Goal: Information Seeking & Learning: Learn about a topic

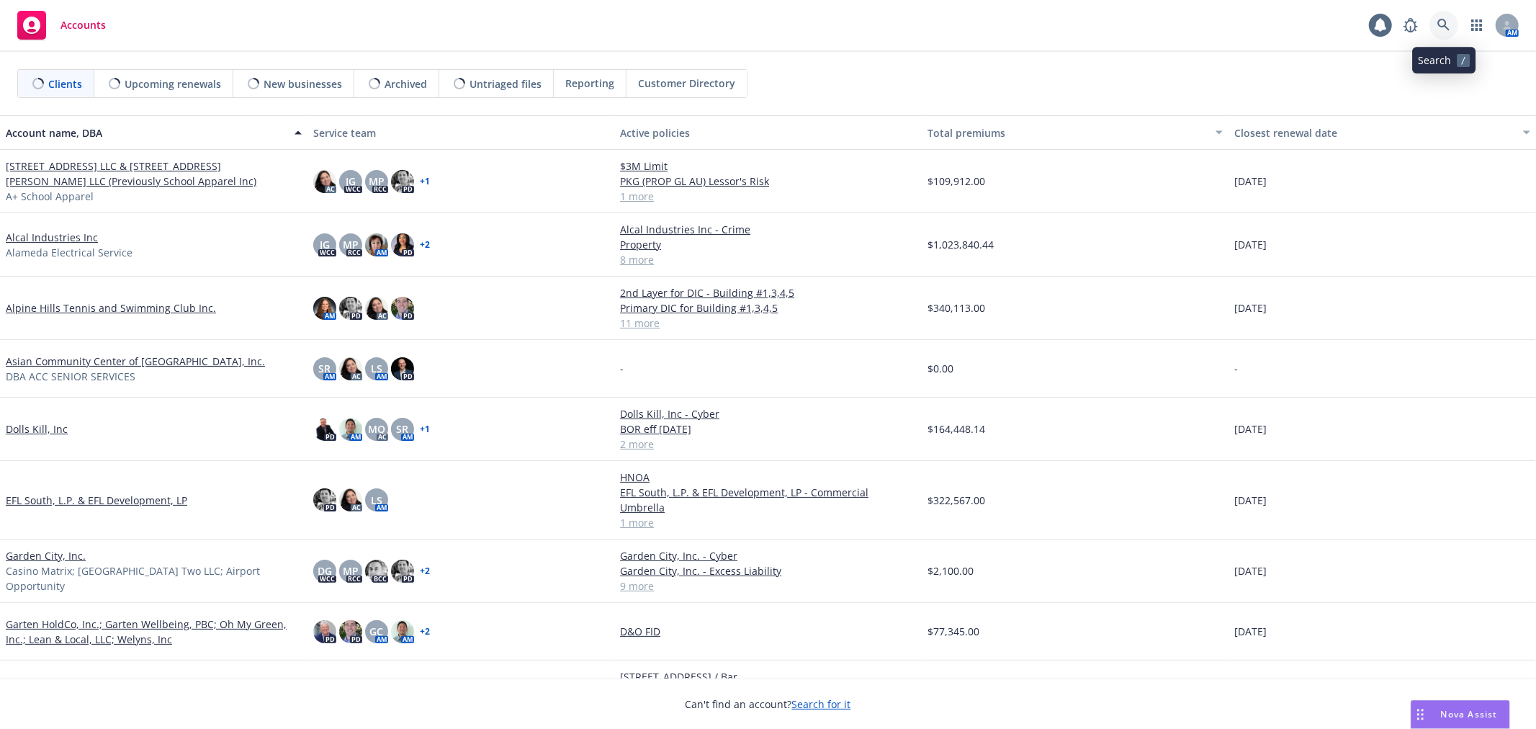
click at [1449, 20] on icon at bounding box center [1443, 25] width 13 height 13
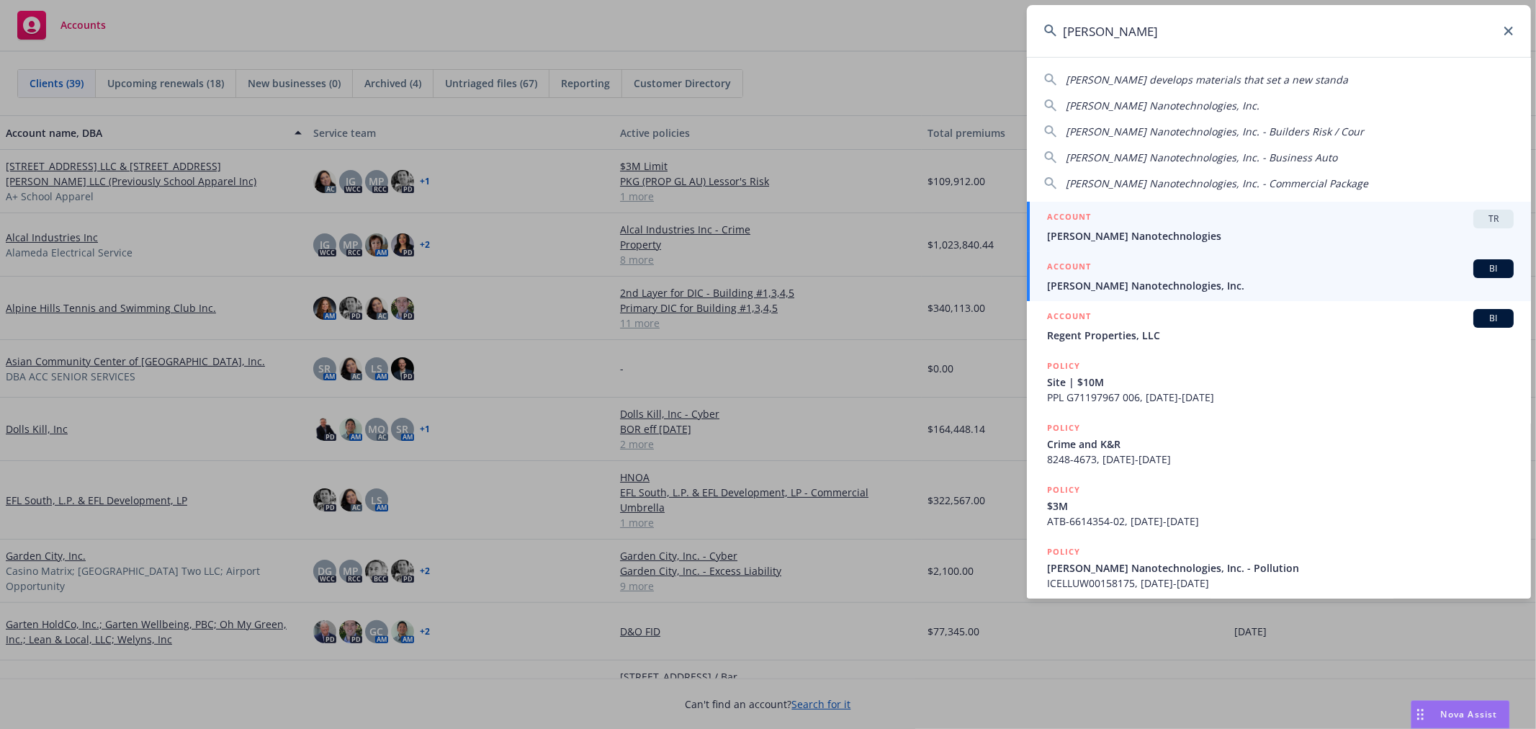
type input "sila nano"
click at [1235, 282] on span "[PERSON_NAME] Nanotechnologies, Inc." at bounding box center [1280, 285] width 467 height 15
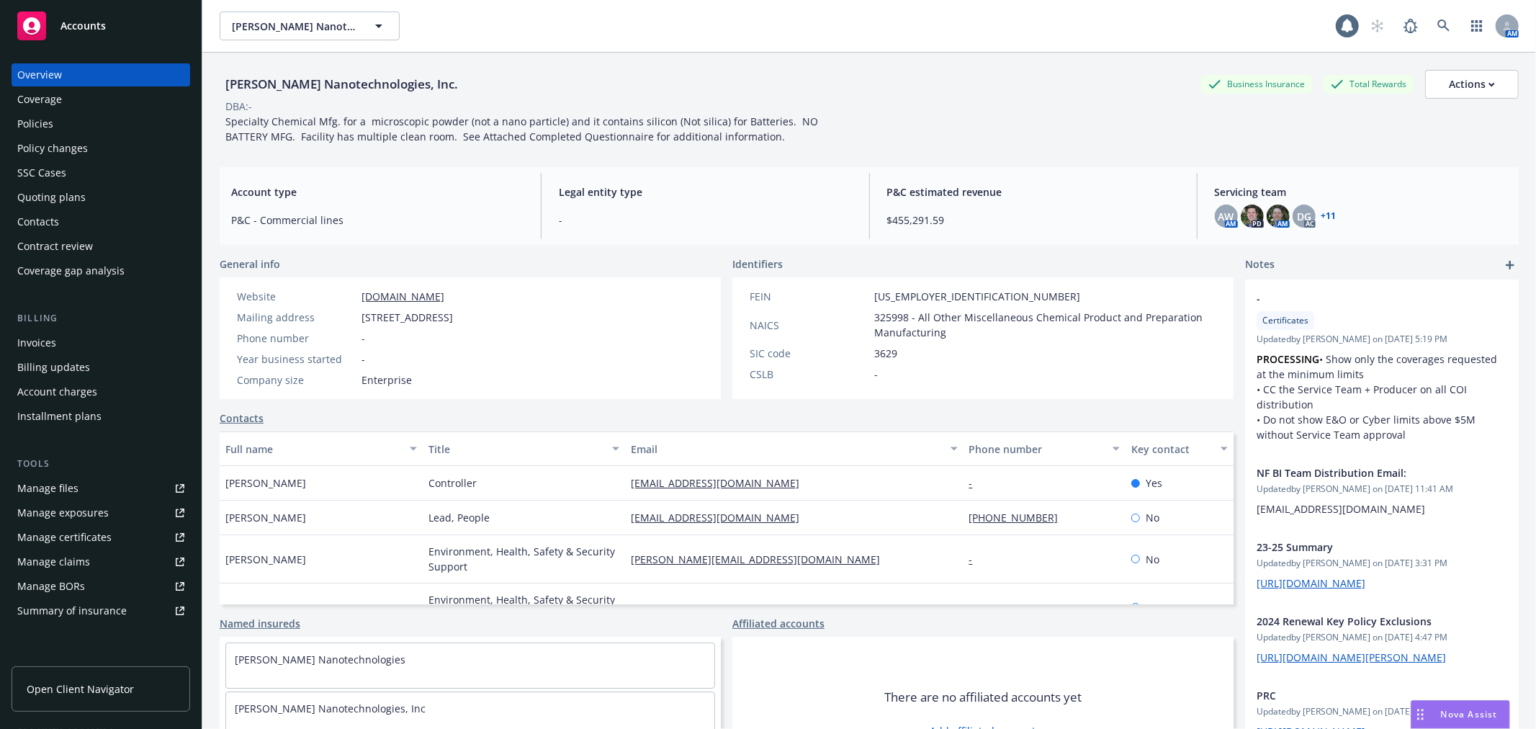
click at [108, 122] on div "Policies" at bounding box center [100, 123] width 167 height 23
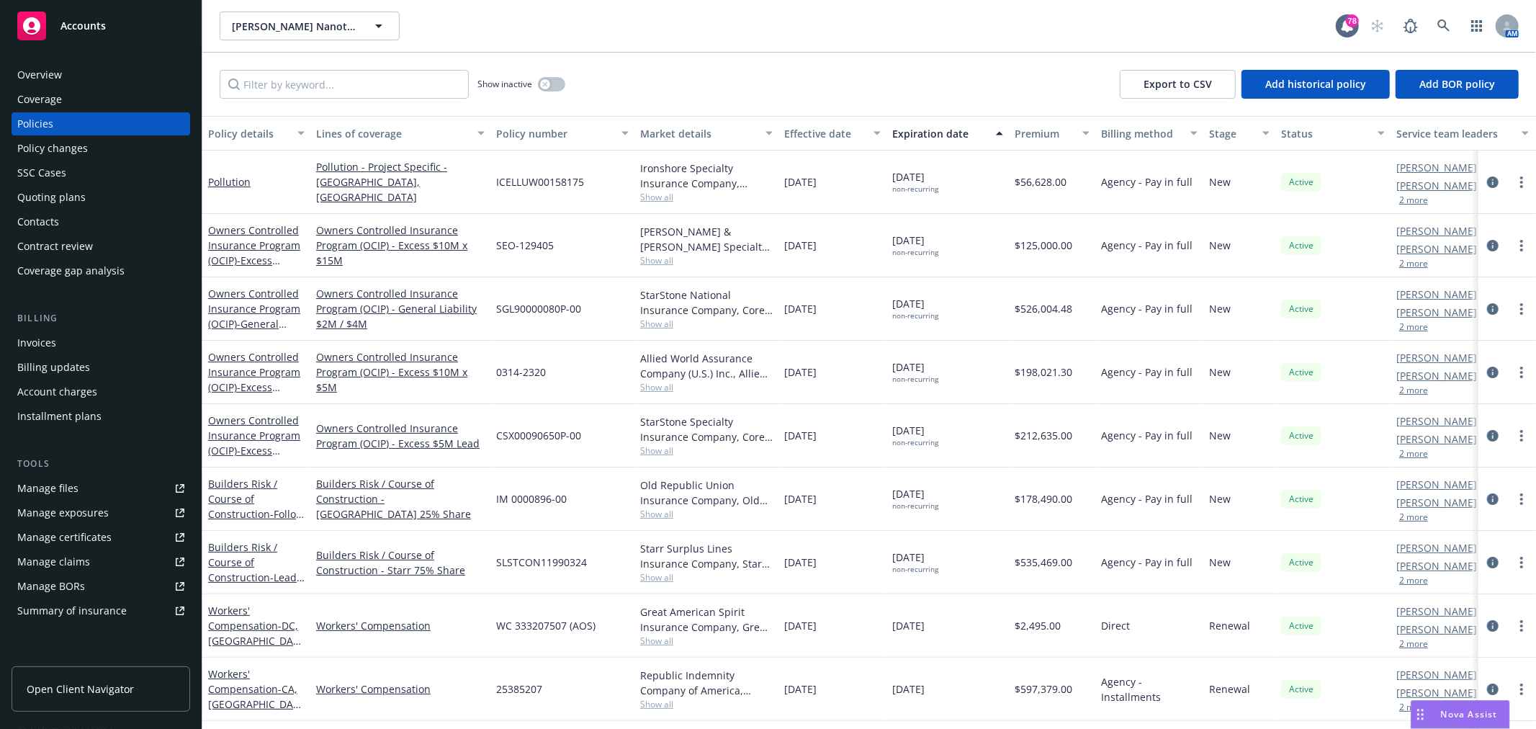
click at [82, 190] on div "Quoting plans" at bounding box center [51, 197] width 68 height 23
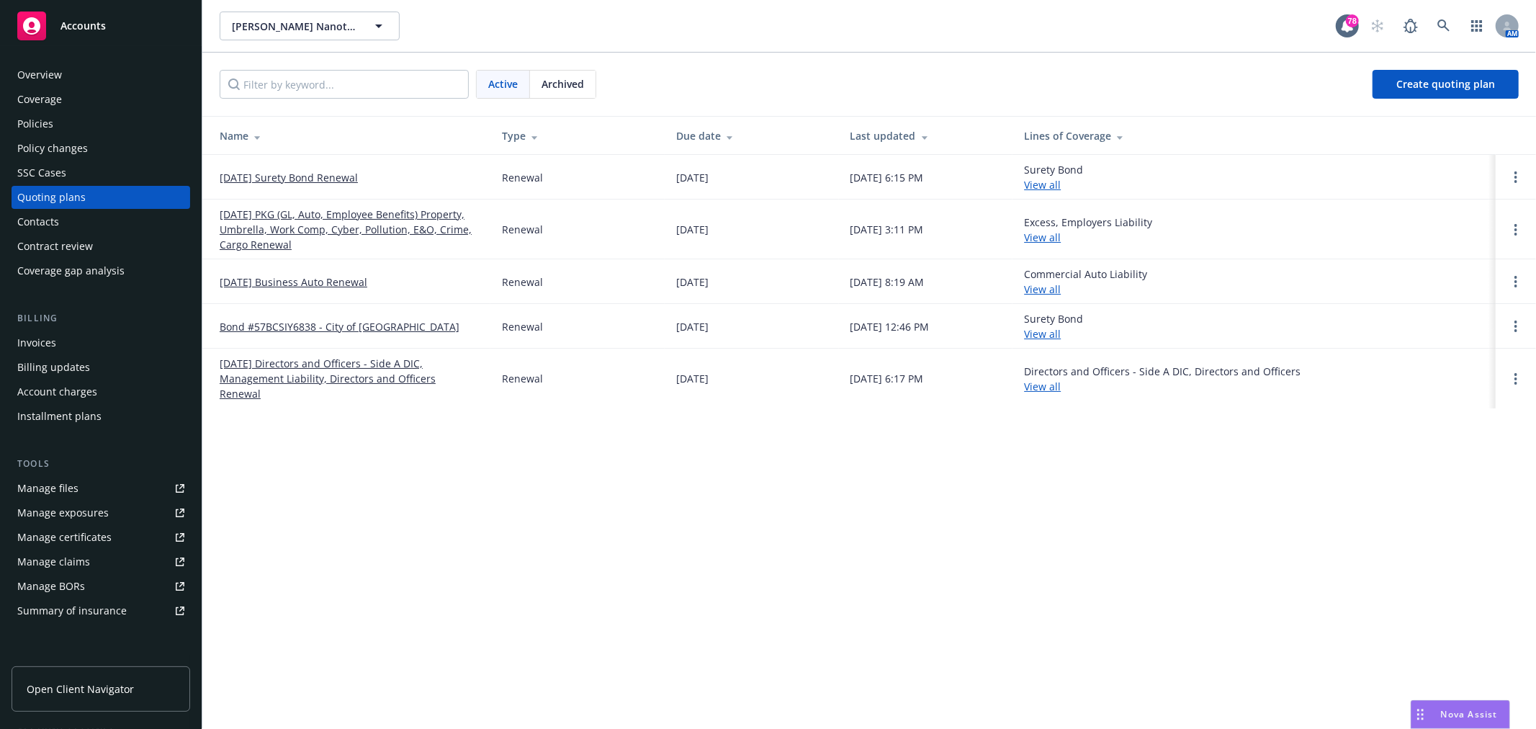
click at [262, 232] on link "11/30/25 PKG (GL, Auto, Employee Benefits) Property, Umbrella, Work Comp, Cyber…" at bounding box center [349, 229] width 259 height 45
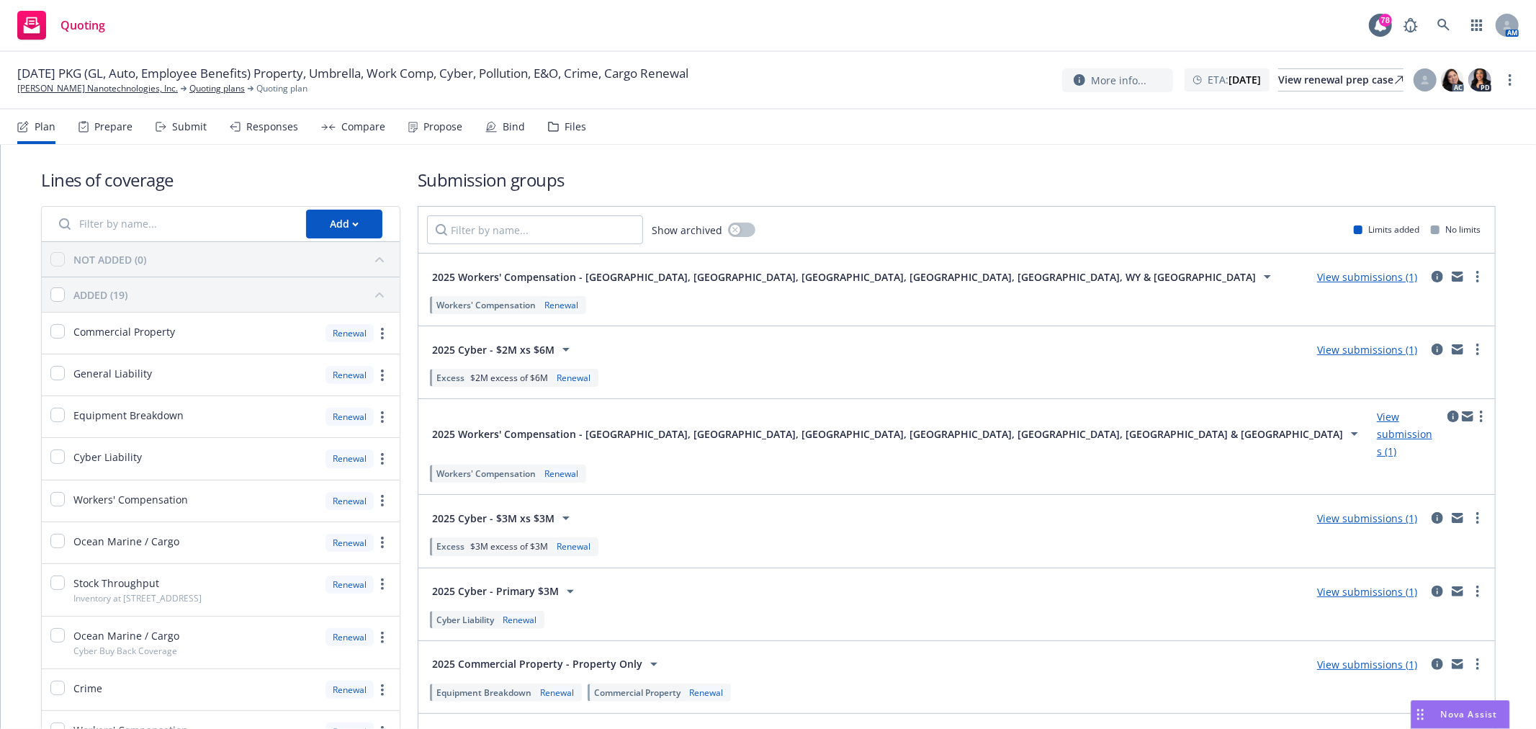
click at [552, 134] on div "Files" at bounding box center [567, 126] width 38 height 35
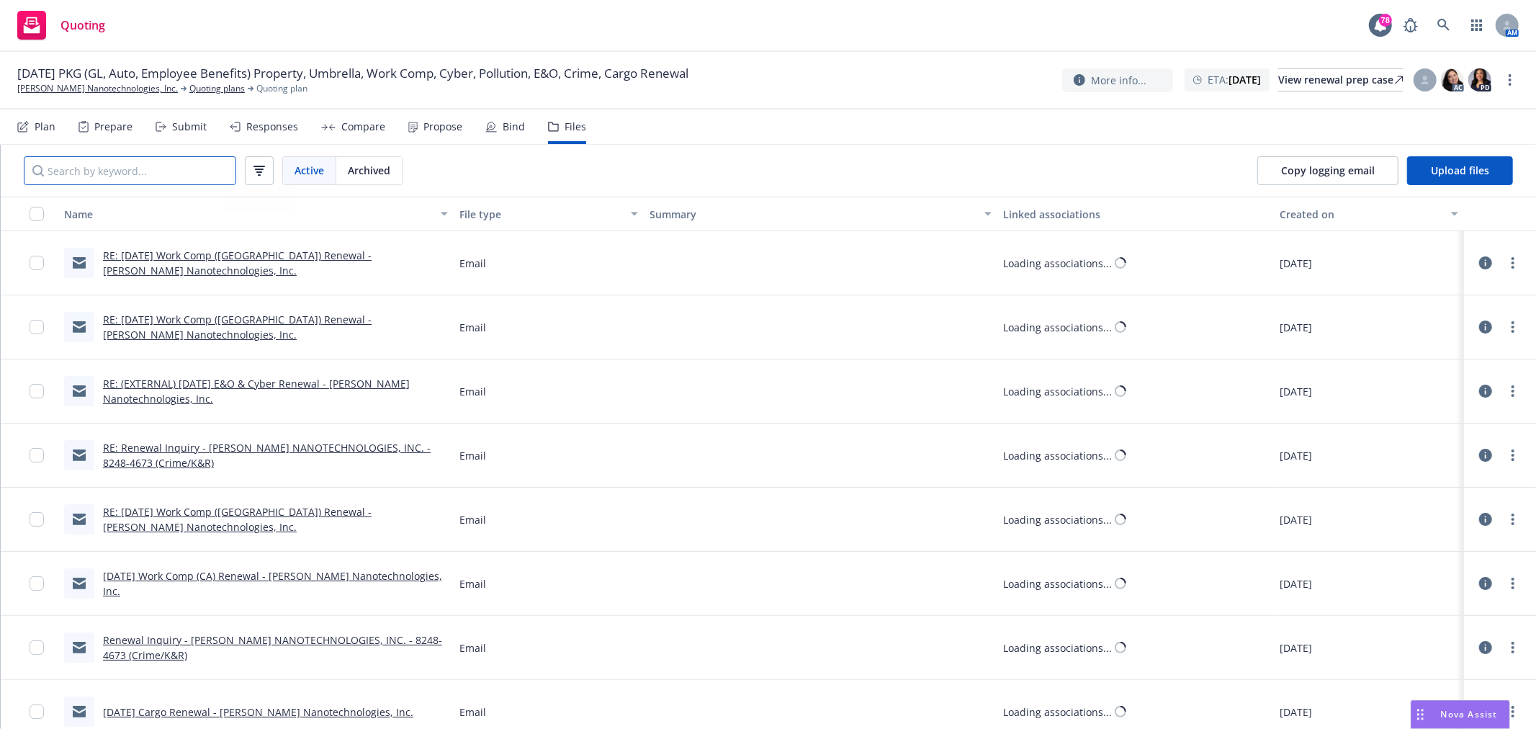
click at [171, 176] on input "Search by keyword..." at bounding box center [130, 170] width 212 height 29
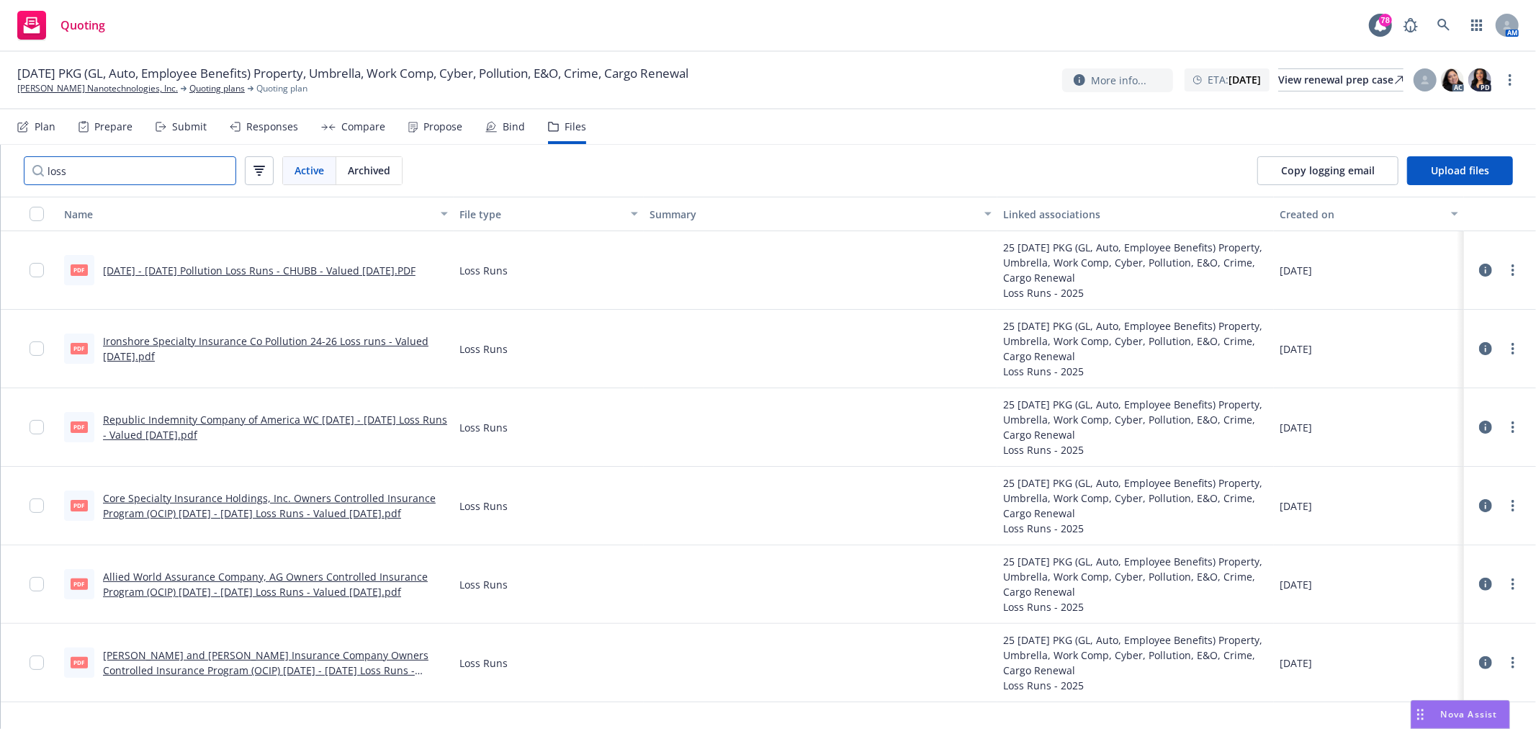
type input "loss"
click at [301, 418] on link "Republic Indemnity Company of America WC 2019 - 2025 Loss Runs - Valued 2025-07…" at bounding box center [275, 427] width 344 height 29
click at [189, 91] on link "Quoting plans" at bounding box center [216, 88] width 55 height 13
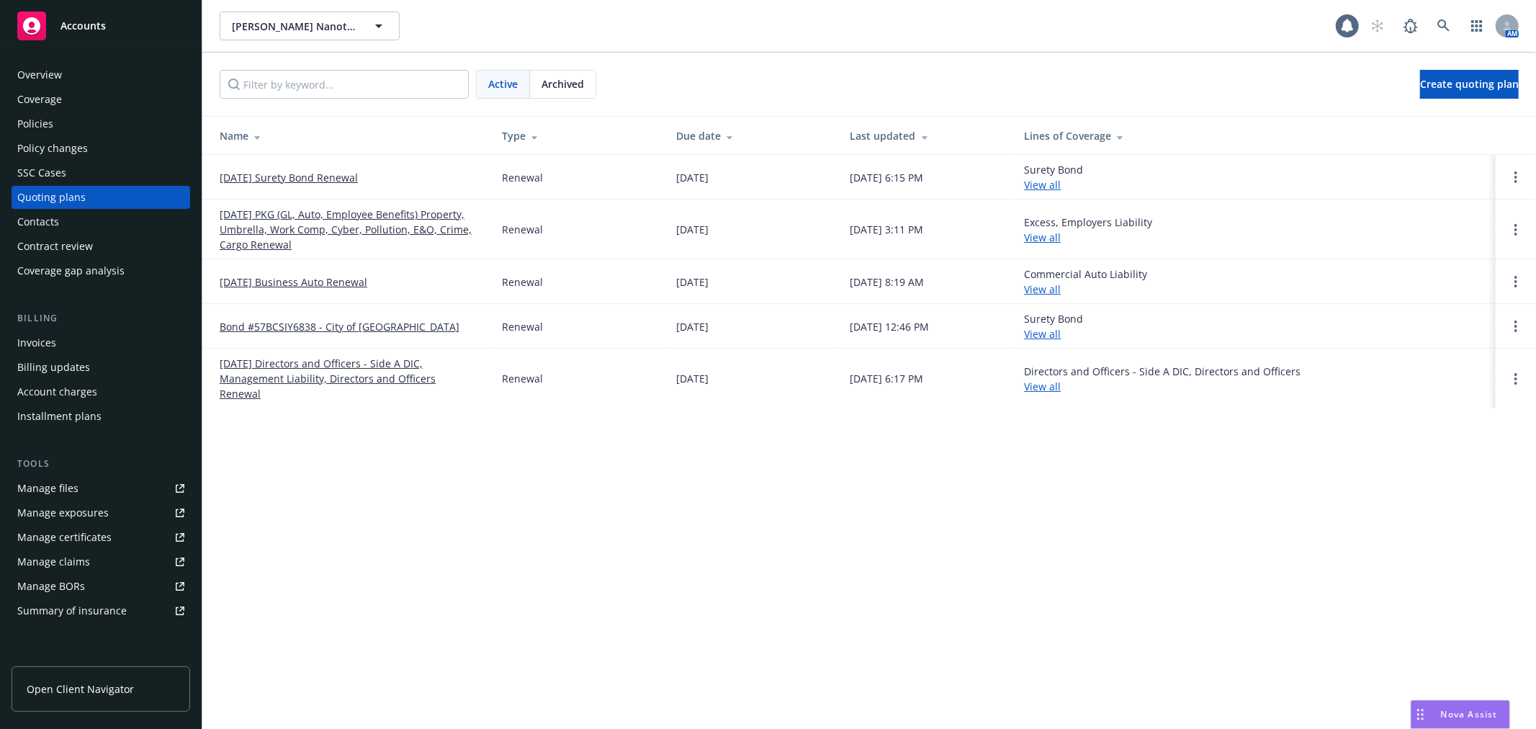
click at [320, 222] on link "[DATE] PKG (GL, Auto, Employee Benefits) Property, Umbrella, Work Comp, Cyber, …" at bounding box center [349, 229] width 259 height 45
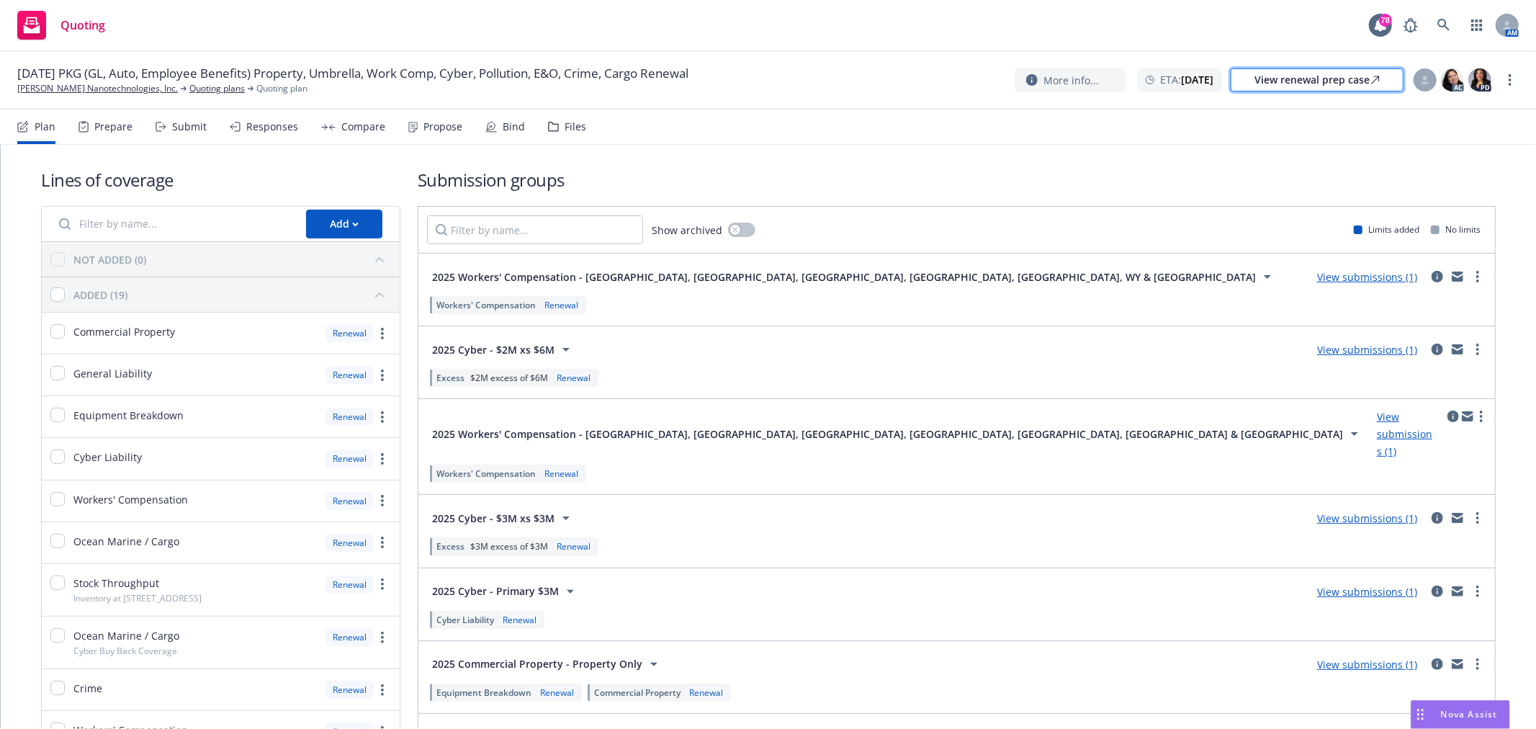
click at [1316, 89] on div "View renewal prep case" at bounding box center [1317, 80] width 125 height 22
click at [565, 130] on div "Files" at bounding box center [576, 127] width 22 height 12
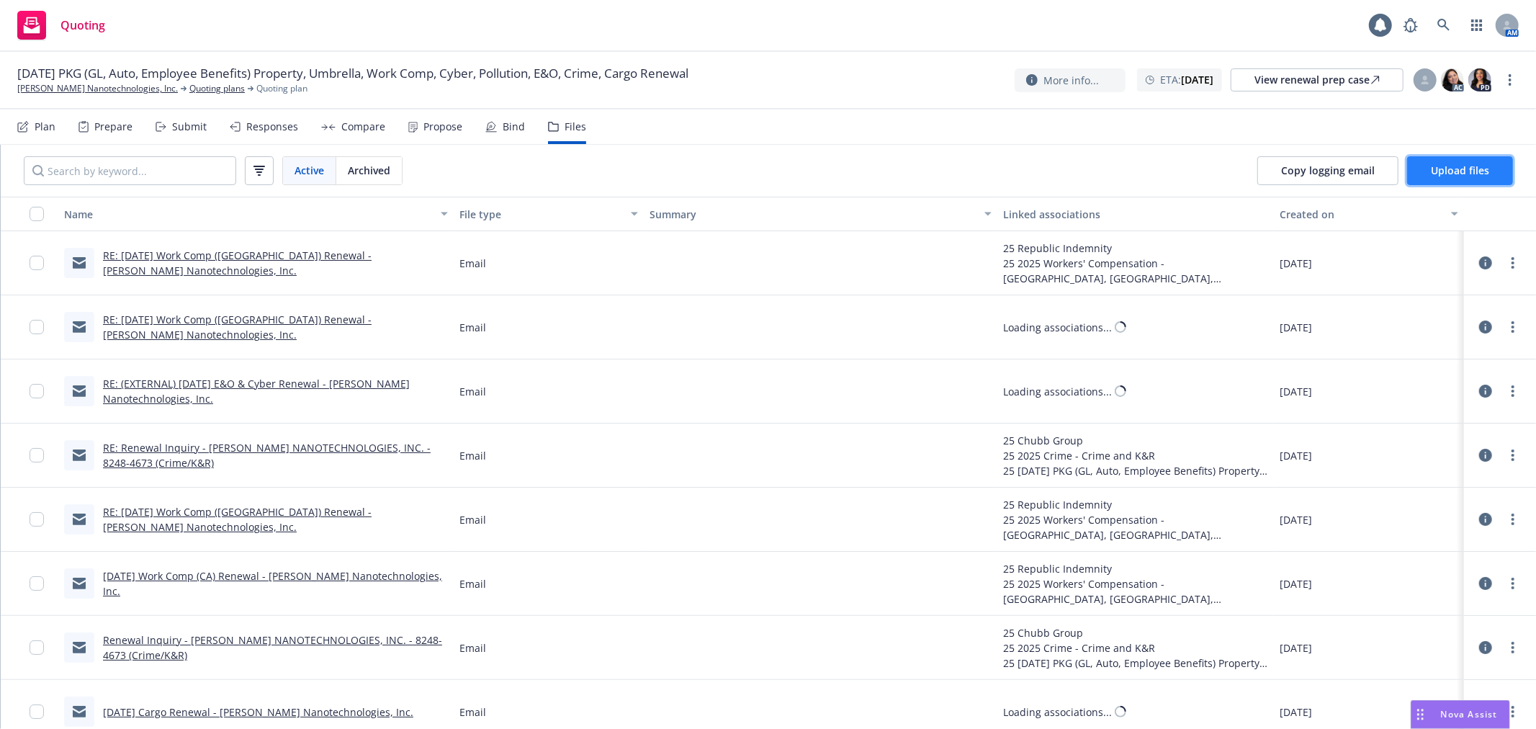
click at [1458, 171] on span "Upload files" at bounding box center [1460, 170] width 58 height 14
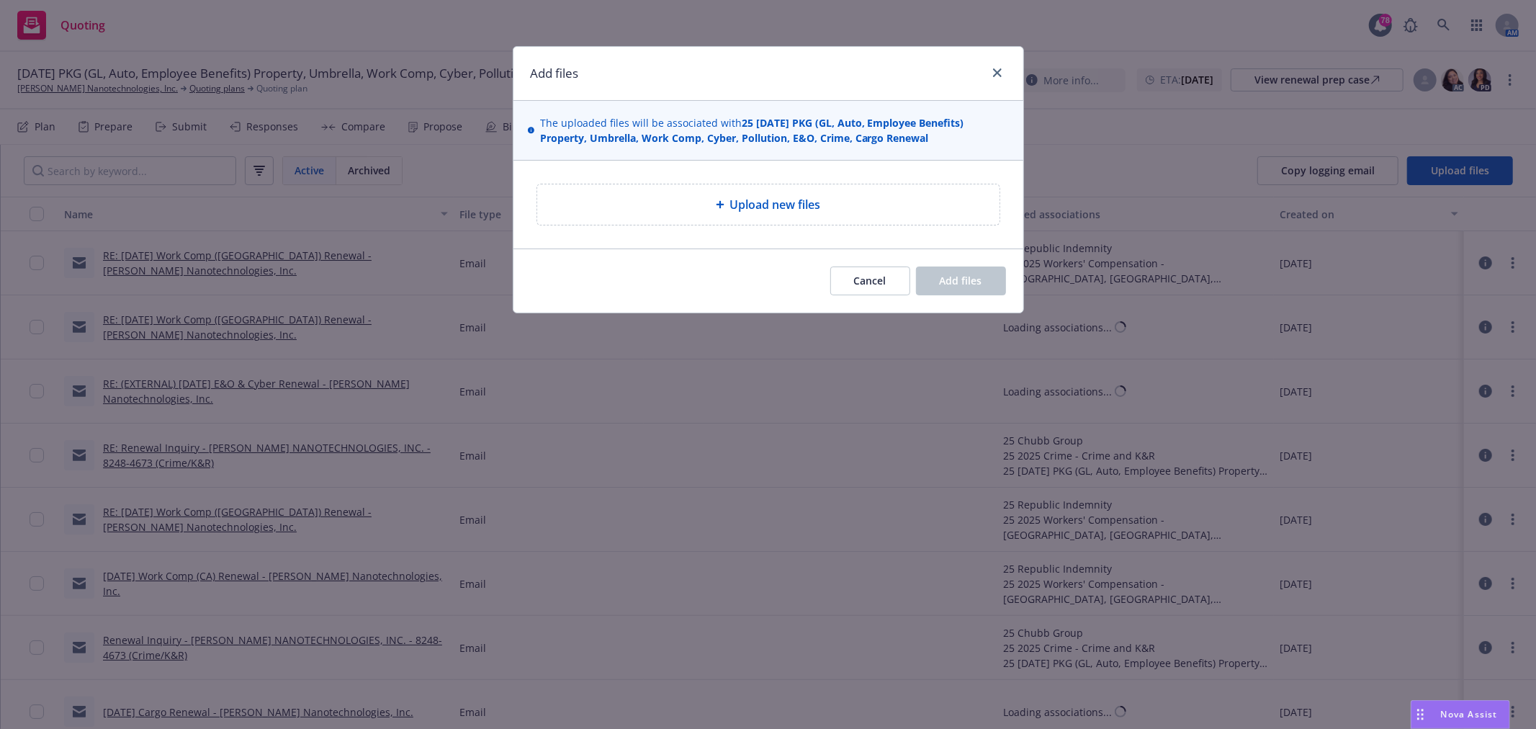
click at [809, 209] on span "Upload new files" at bounding box center [775, 204] width 91 height 17
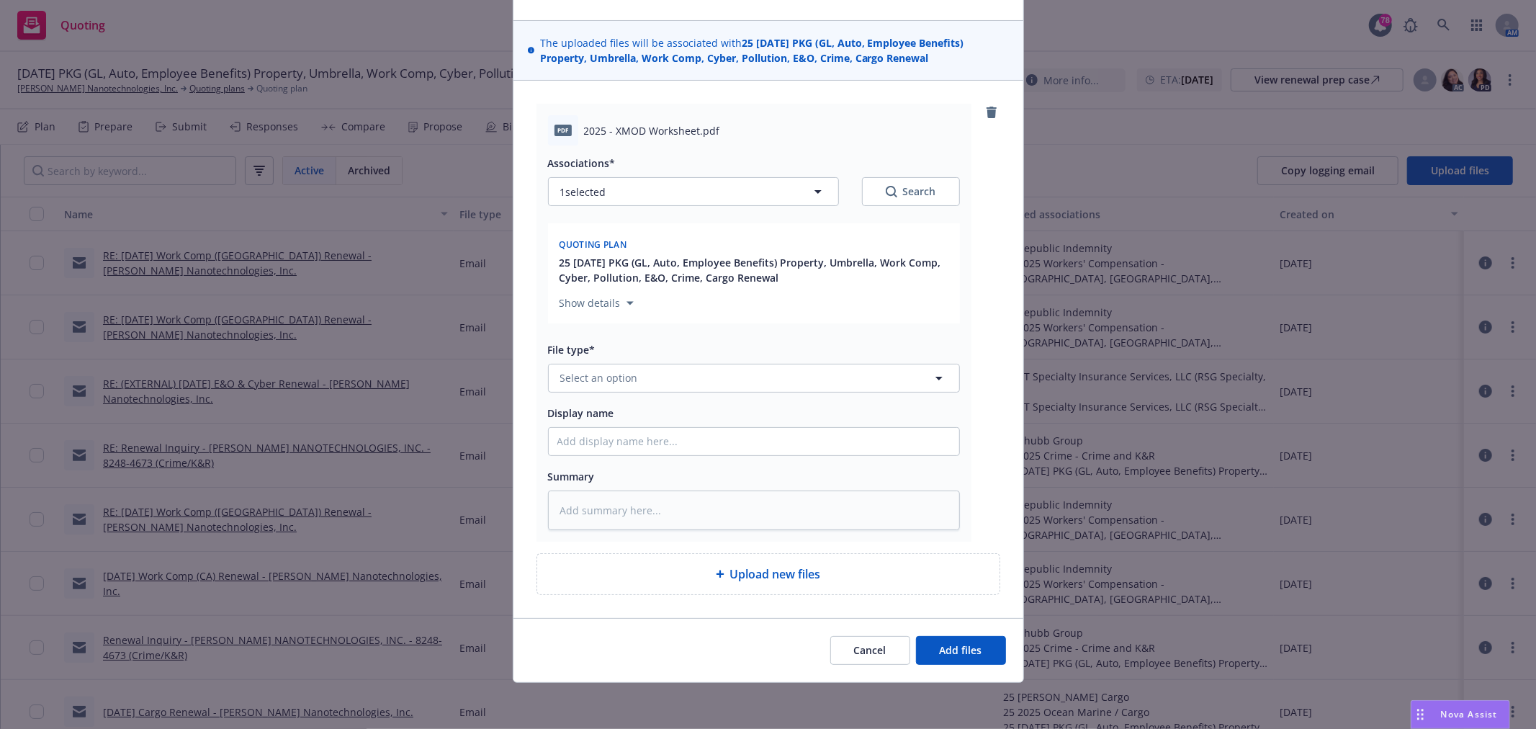
scroll to position [82, 0]
click at [643, 380] on button "Select an option" at bounding box center [754, 378] width 412 height 29
type input "exp"
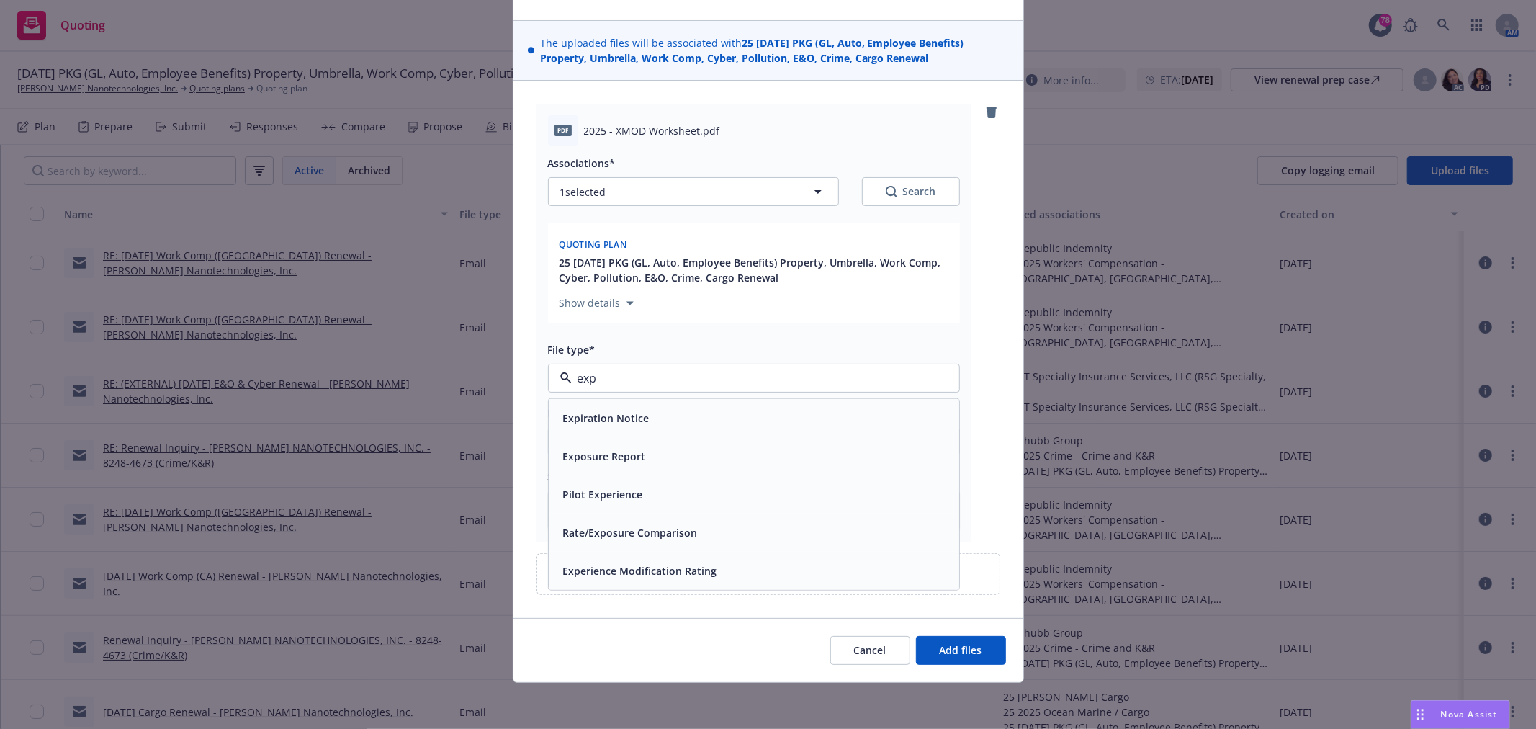
click at [619, 564] on span "Experience Modification Rating" at bounding box center [640, 570] width 154 height 15
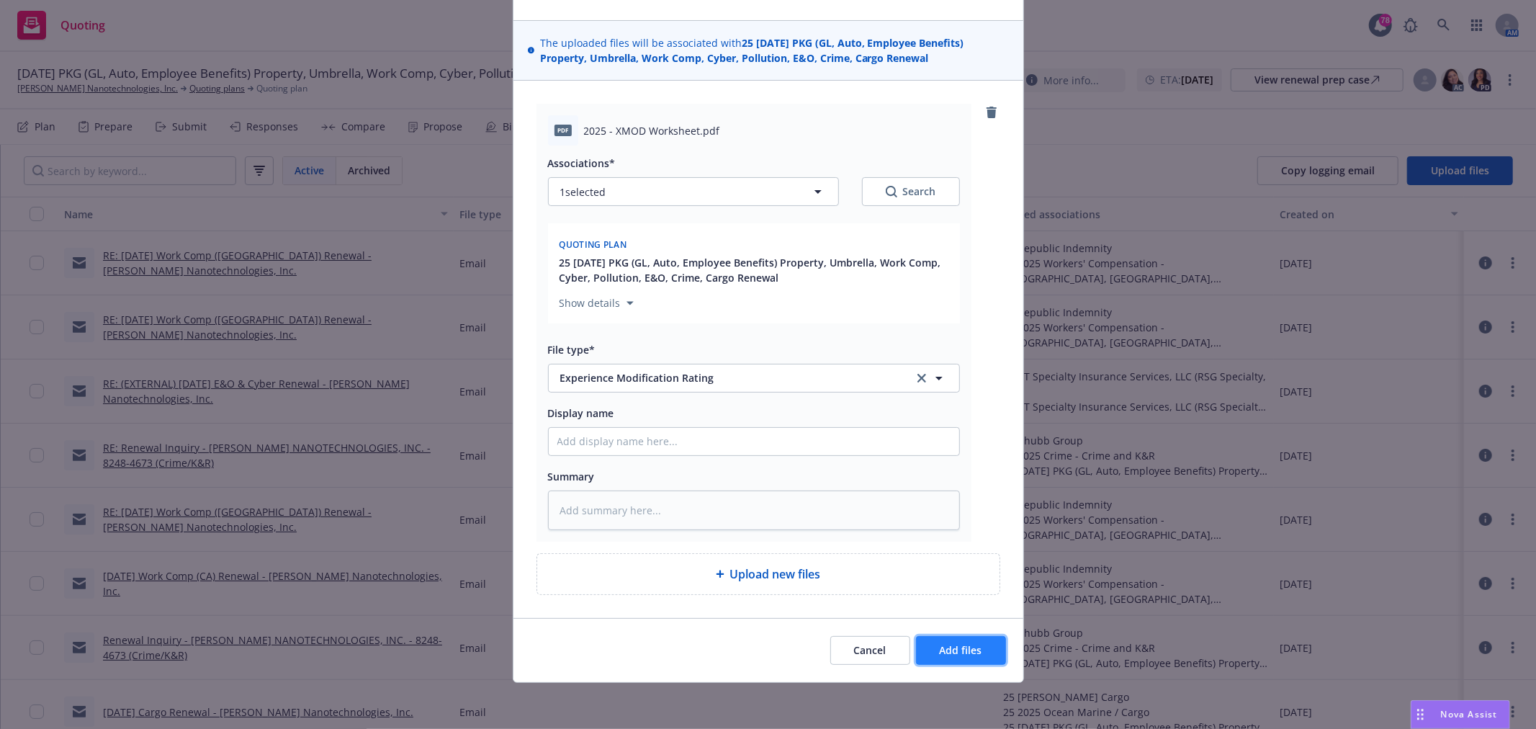
click at [940, 652] on span "Add files" at bounding box center [961, 650] width 42 height 14
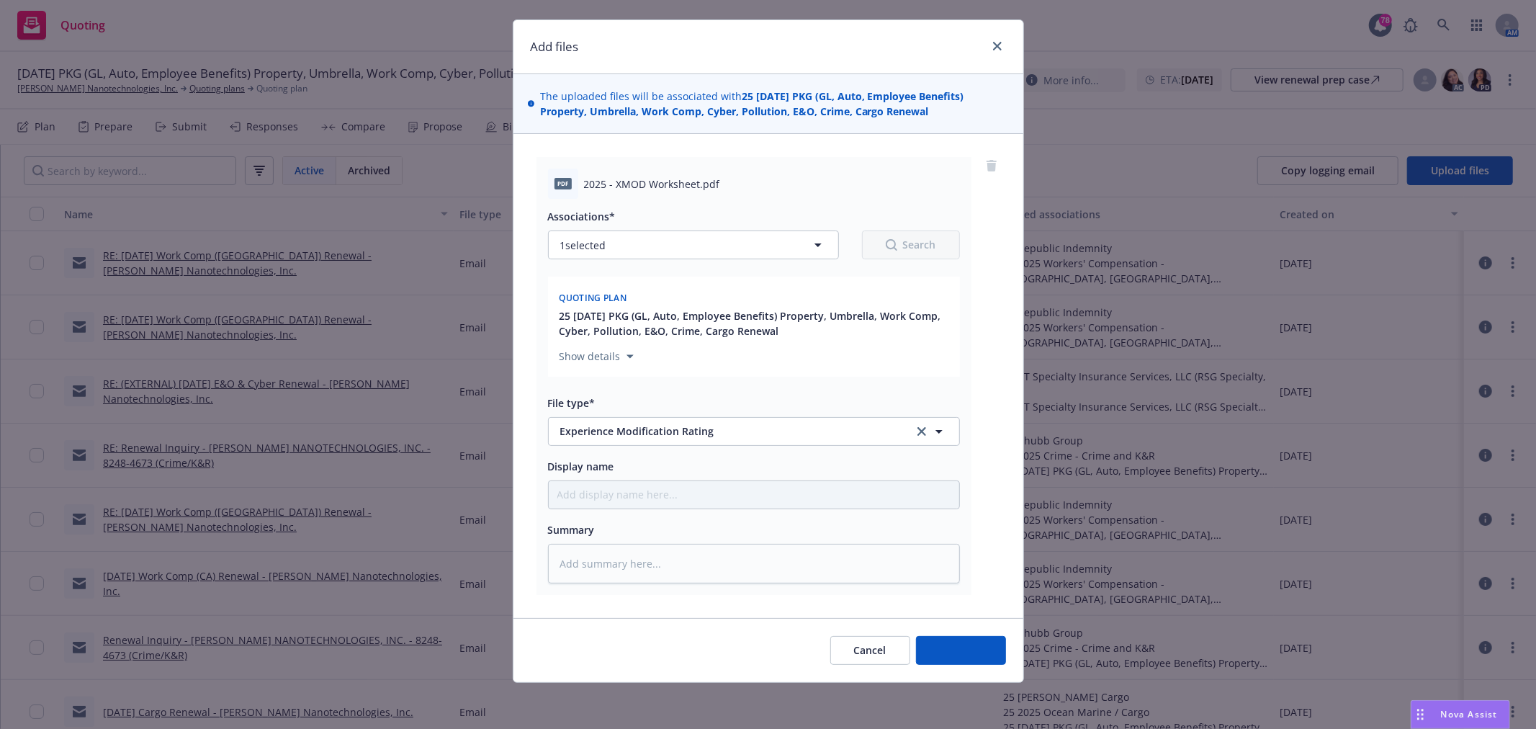
scroll to position [29, 0]
type textarea "x"
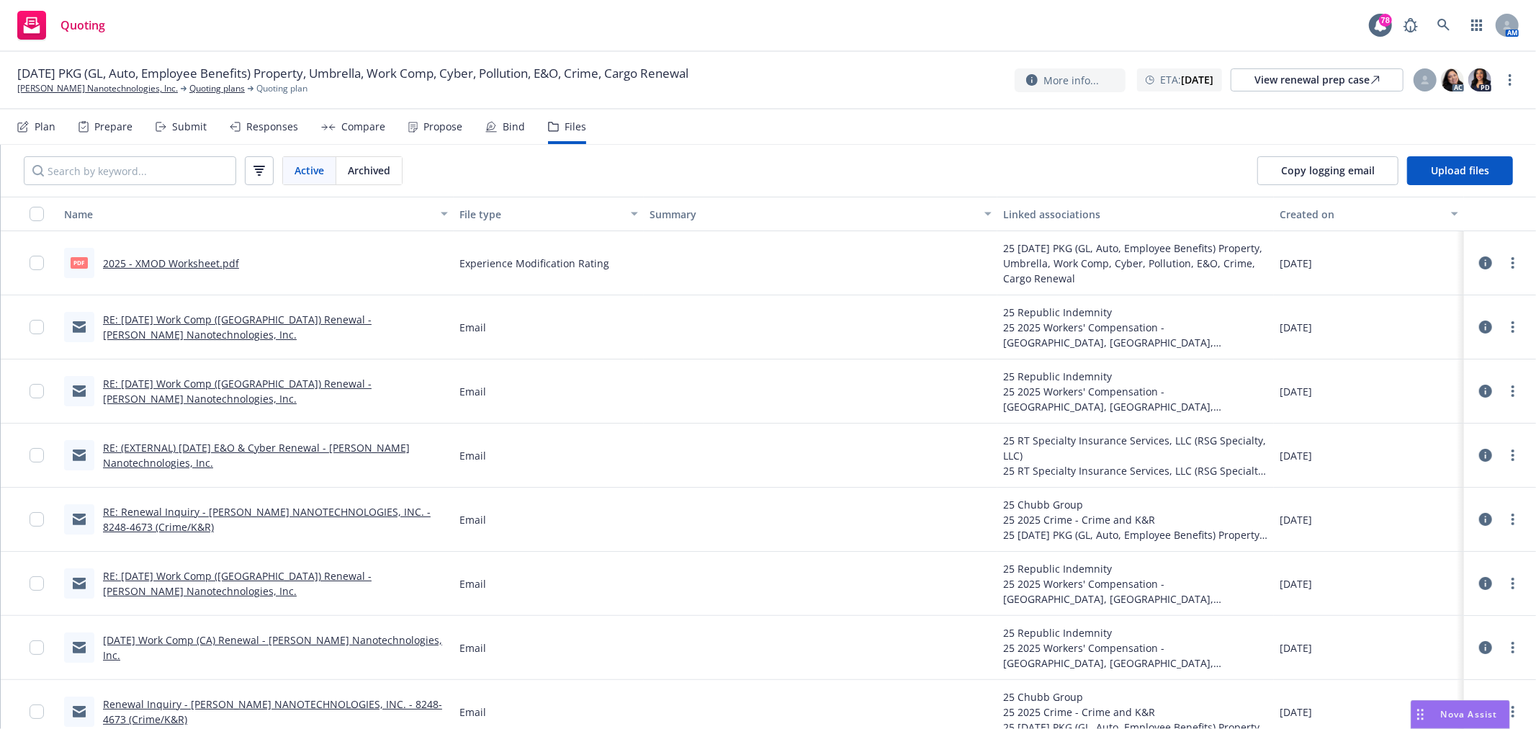
click at [198, 258] on link "2025 - XMOD Worksheet.pdf" at bounding box center [171, 263] width 136 height 14
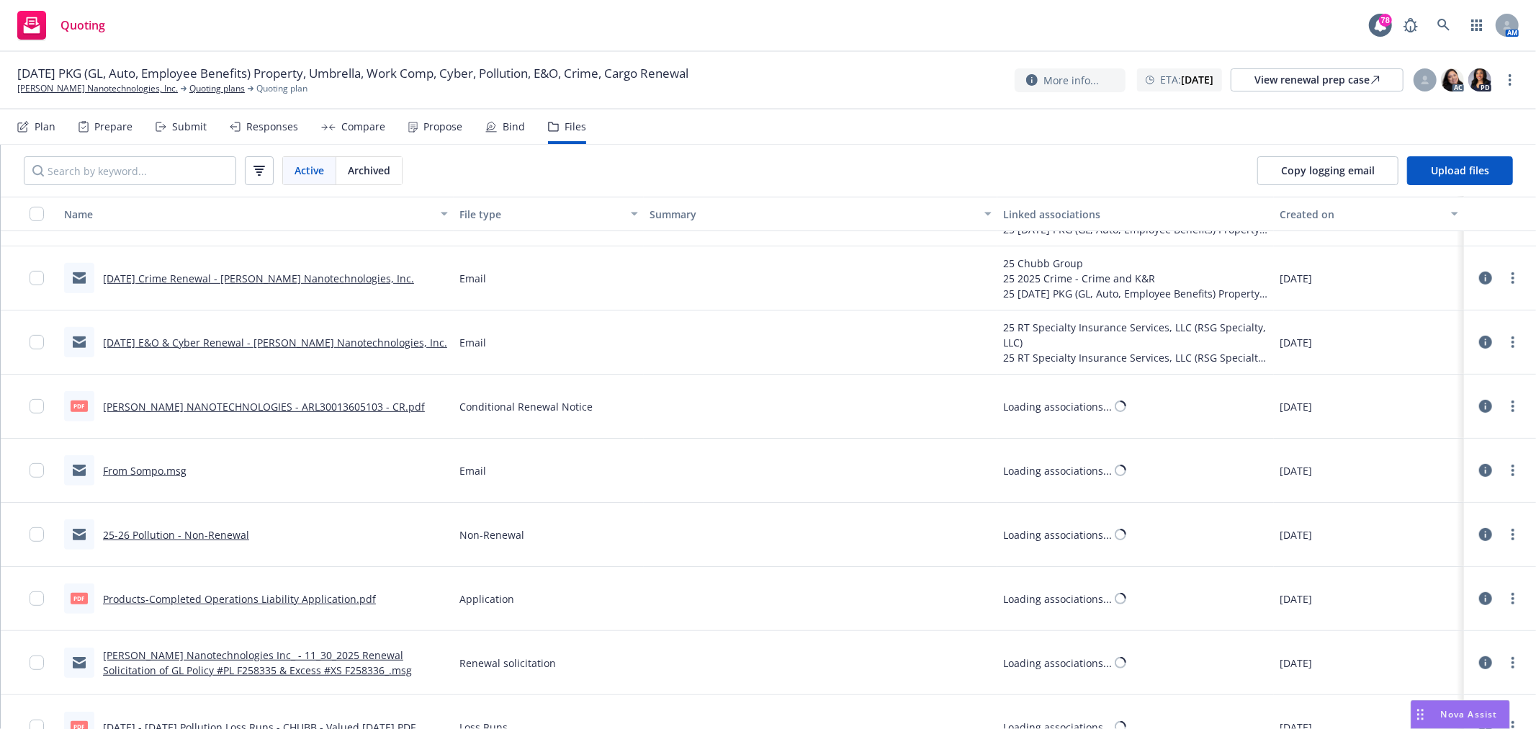
scroll to position [640, 0]
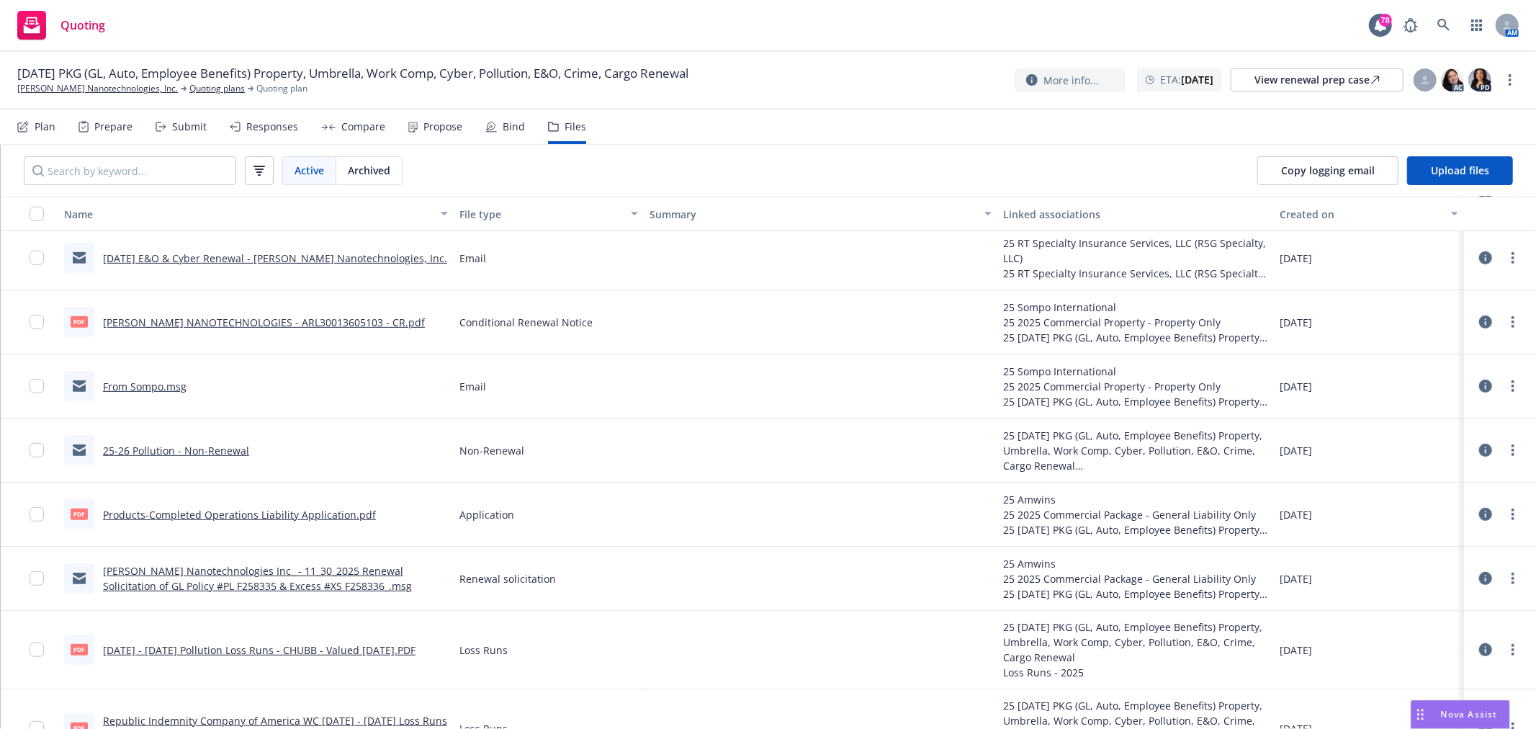
click at [127, 444] on link "25-26 Pollution - Non-Renewal" at bounding box center [176, 451] width 146 height 14
click at [565, 130] on div "Files" at bounding box center [576, 127] width 22 height 12
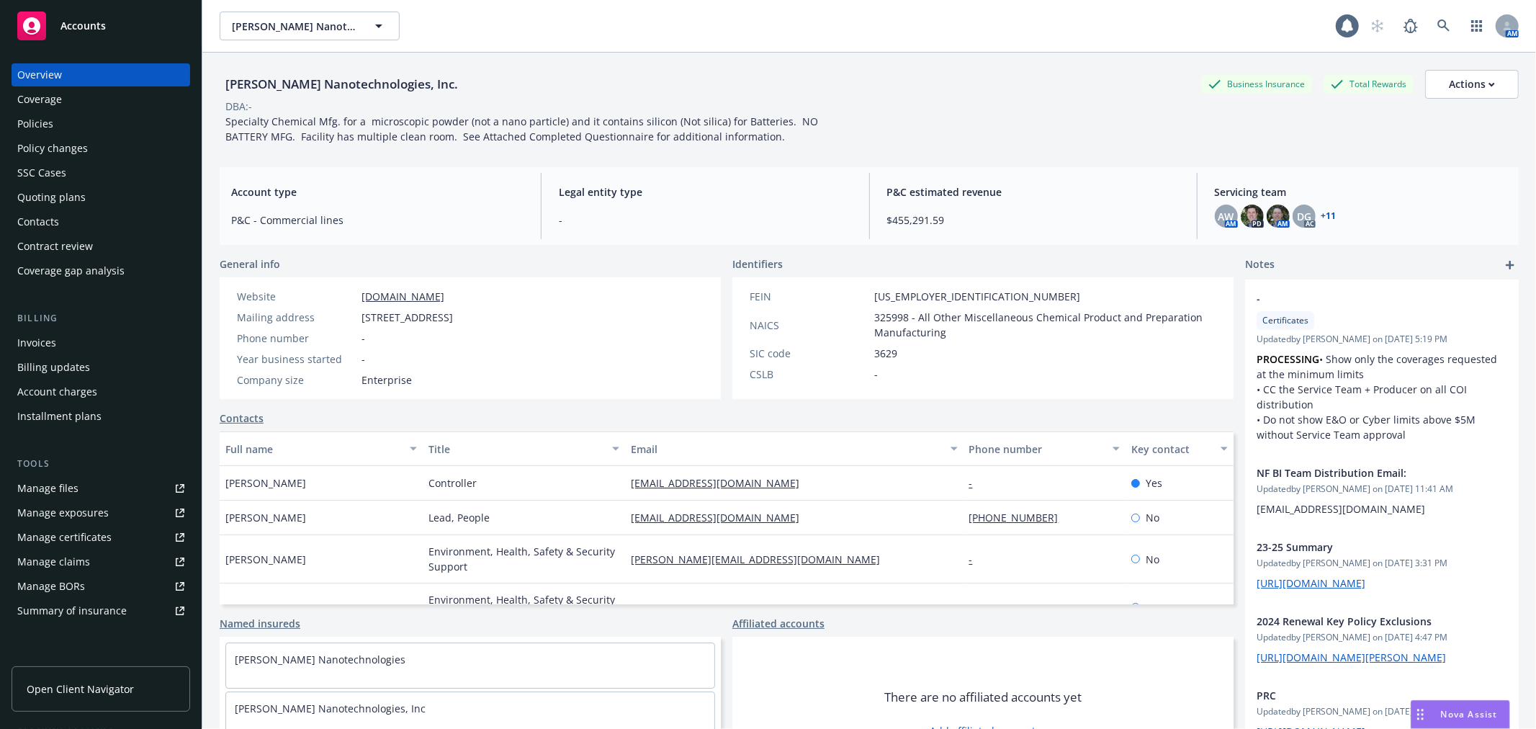
click at [32, 127] on div "Policies" at bounding box center [35, 123] width 36 height 23
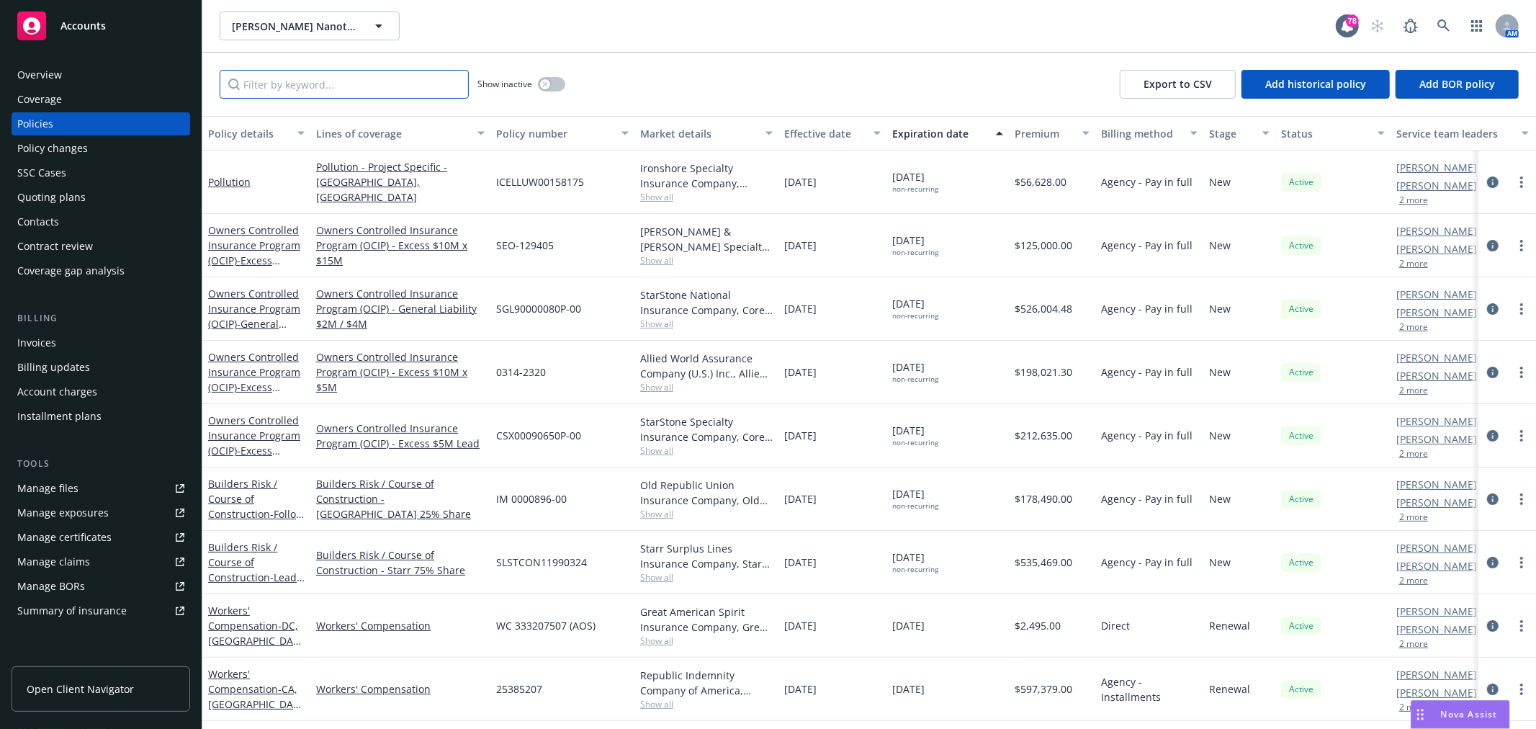
click at [253, 86] on input "Filter by keyword..." at bounding box center [344, 84] width 249 height 29
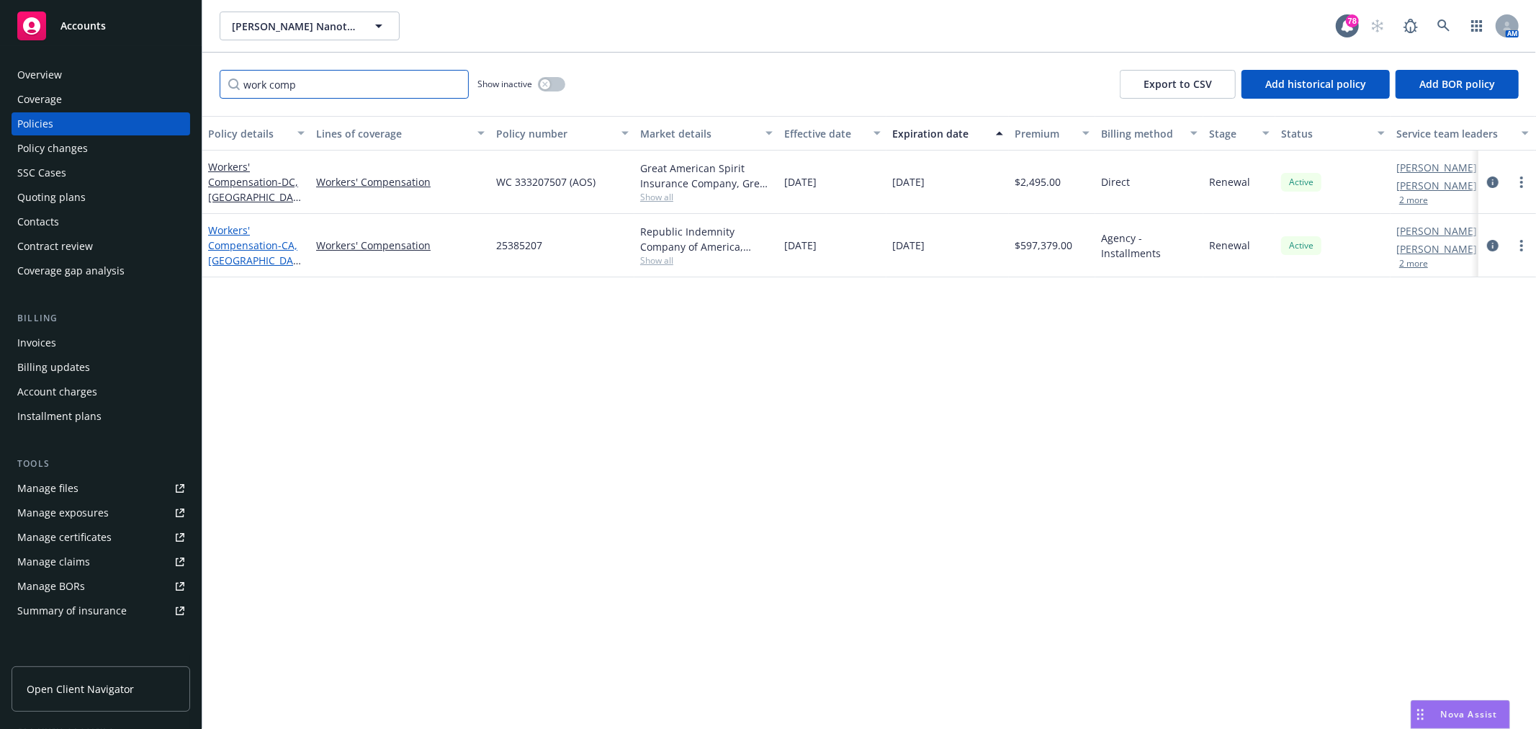
type input "work comp"
click at [246, 238] on link "Workers' Compensation - CA, AZ, CO, ID, NV, OR & TX" at bounding box center [253, 313] width 91 height 180
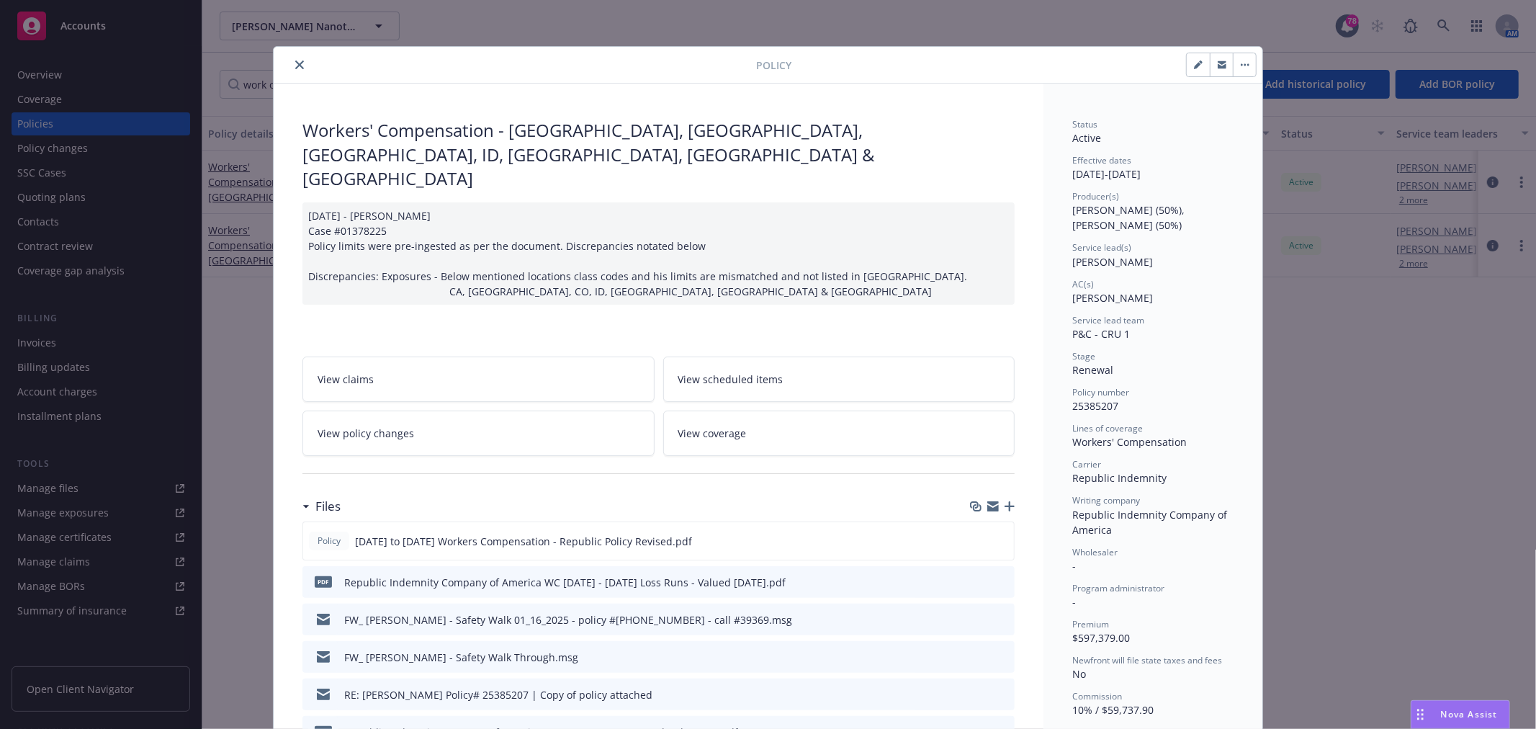
click at [291, 60] on button "close" at bounding box center [299, 64] width 17 height 17
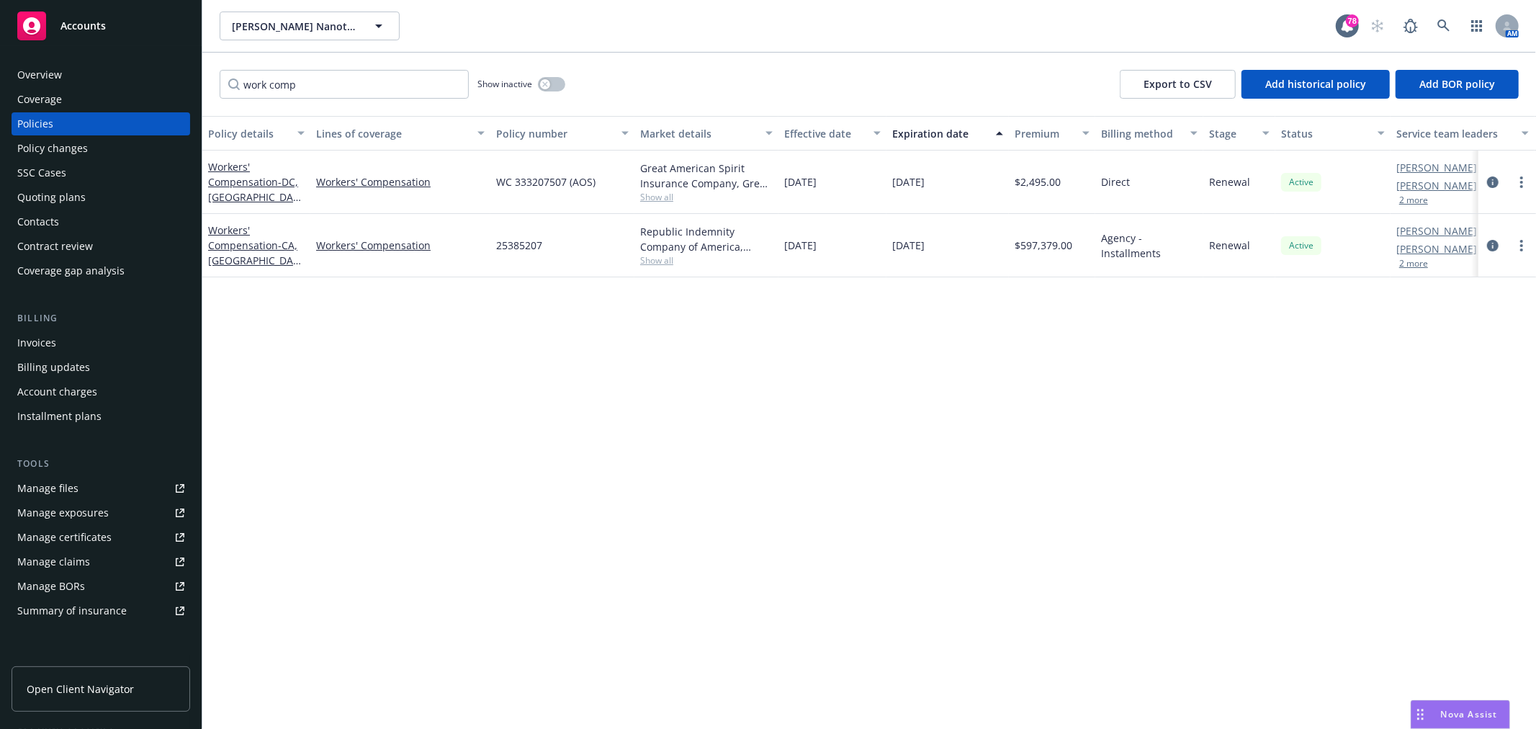
click at [120, 68] on div "Overview" at bounding box center [100, 74] width 167 height 23
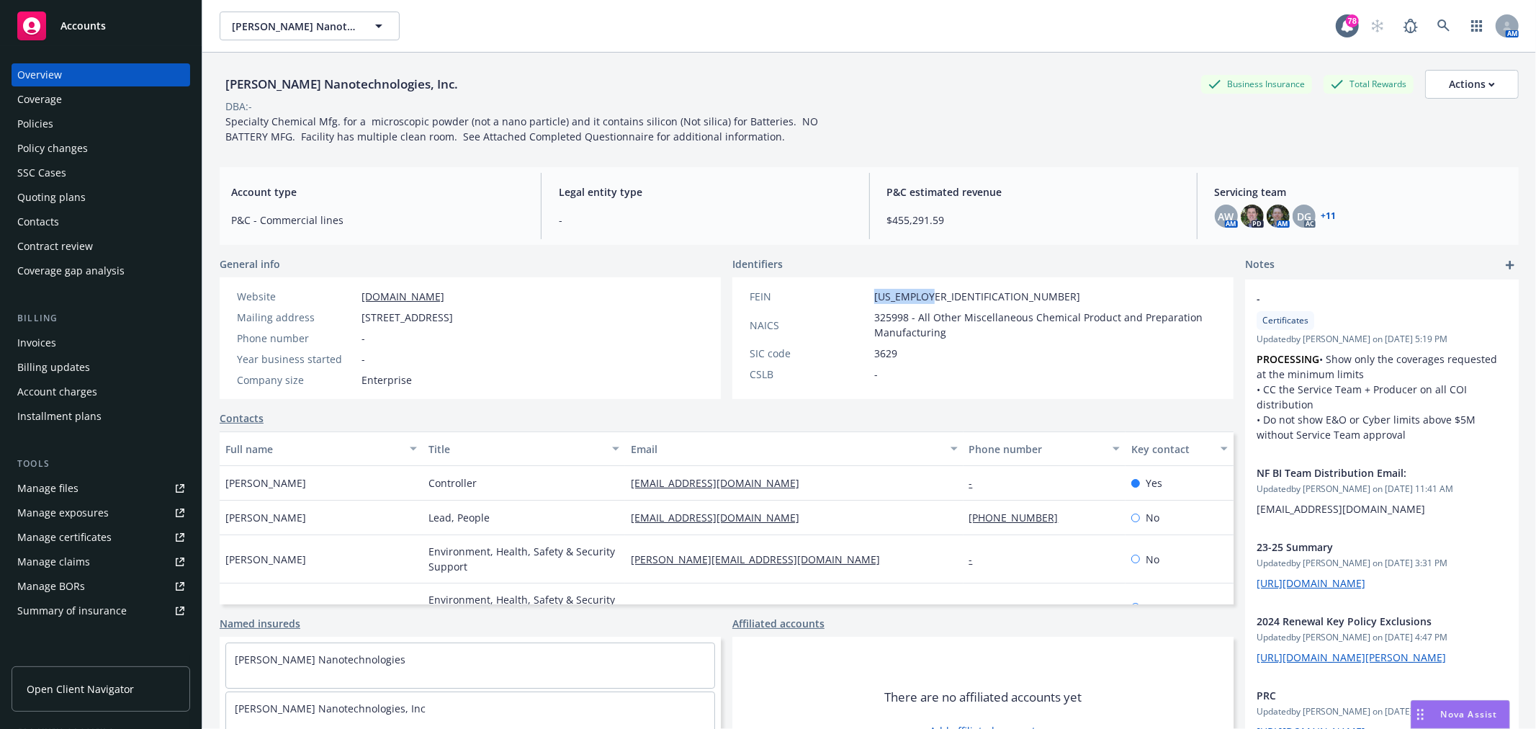
drag, startPoint x: 926, startPoint y: 298, endPoint x: 869, endPoint y: 299, distance: 56.9
click at [869, 299] on div "FEIN 45-2982641" at bounding box center [983, 296] width 478 height 15
copy span "45-2982641"
click at [94, 121] on div "Policies" at bounding box center [100, 123] width 167 height 23
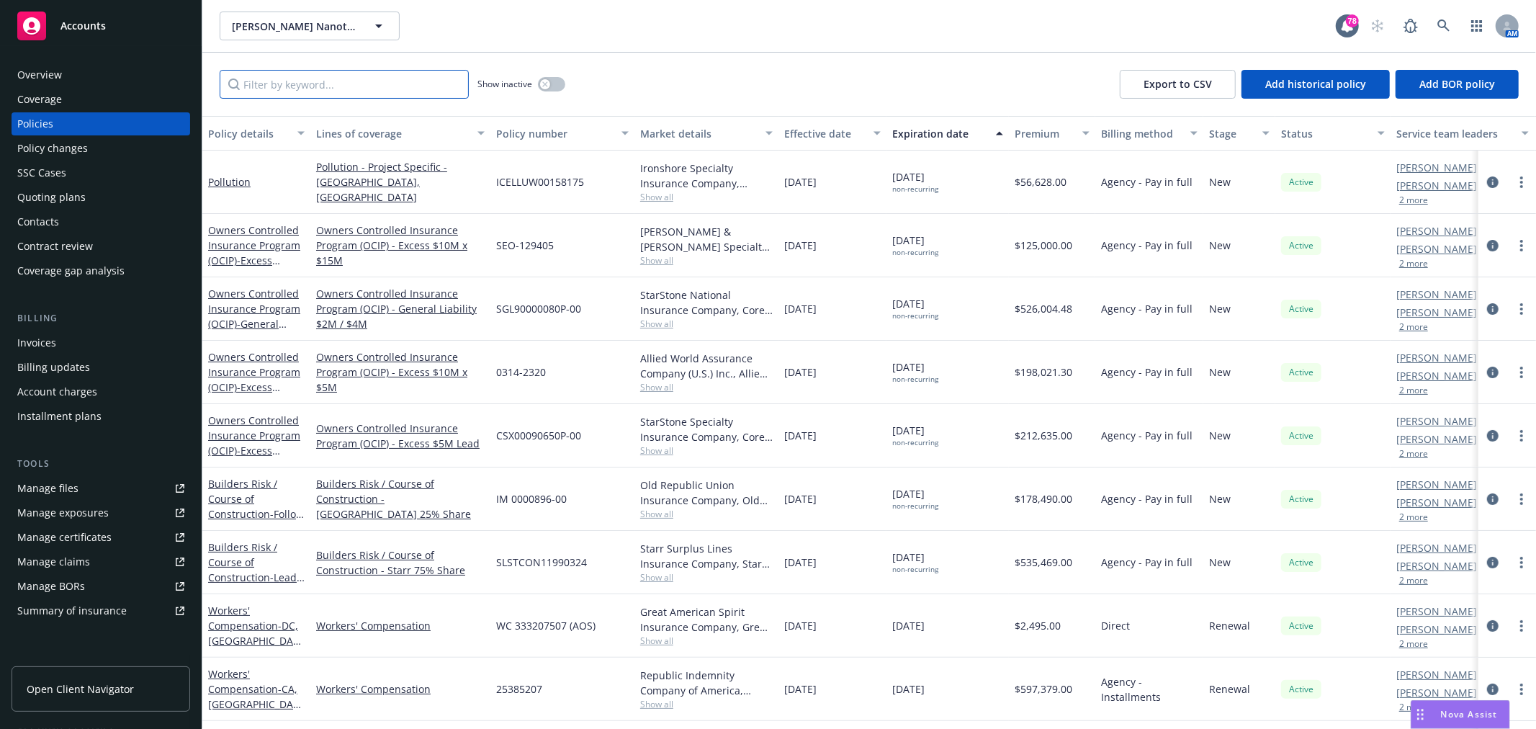
click at [385, 86] on input "Filter by keyword..." at bounding box center [344, 84] width 249 height 29
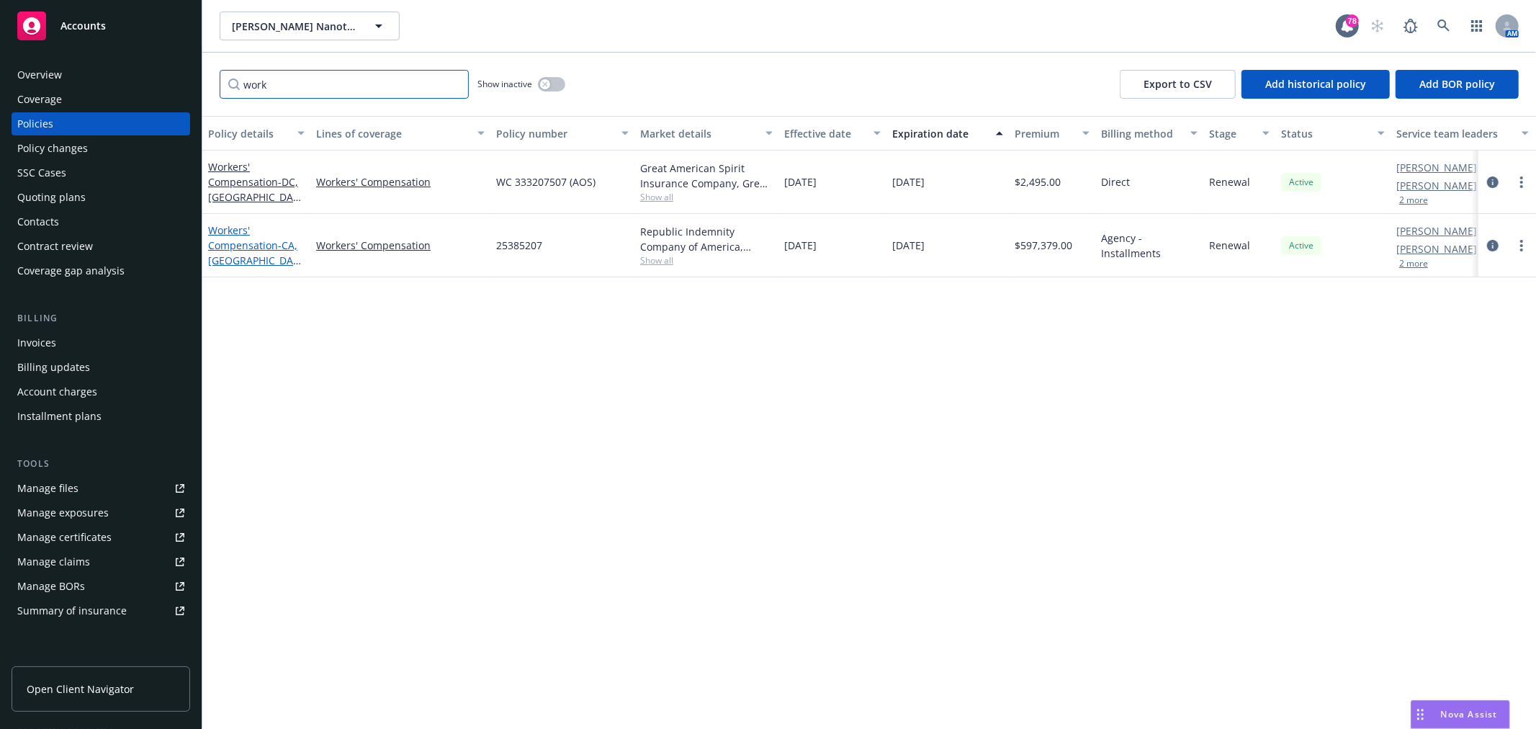
type input "work"
click at [258, 240] on link "Workers' Compensation - CA, AZ, CO, ID, NV, OR & TX" at bounding box center [253, 313] width 91 height 180
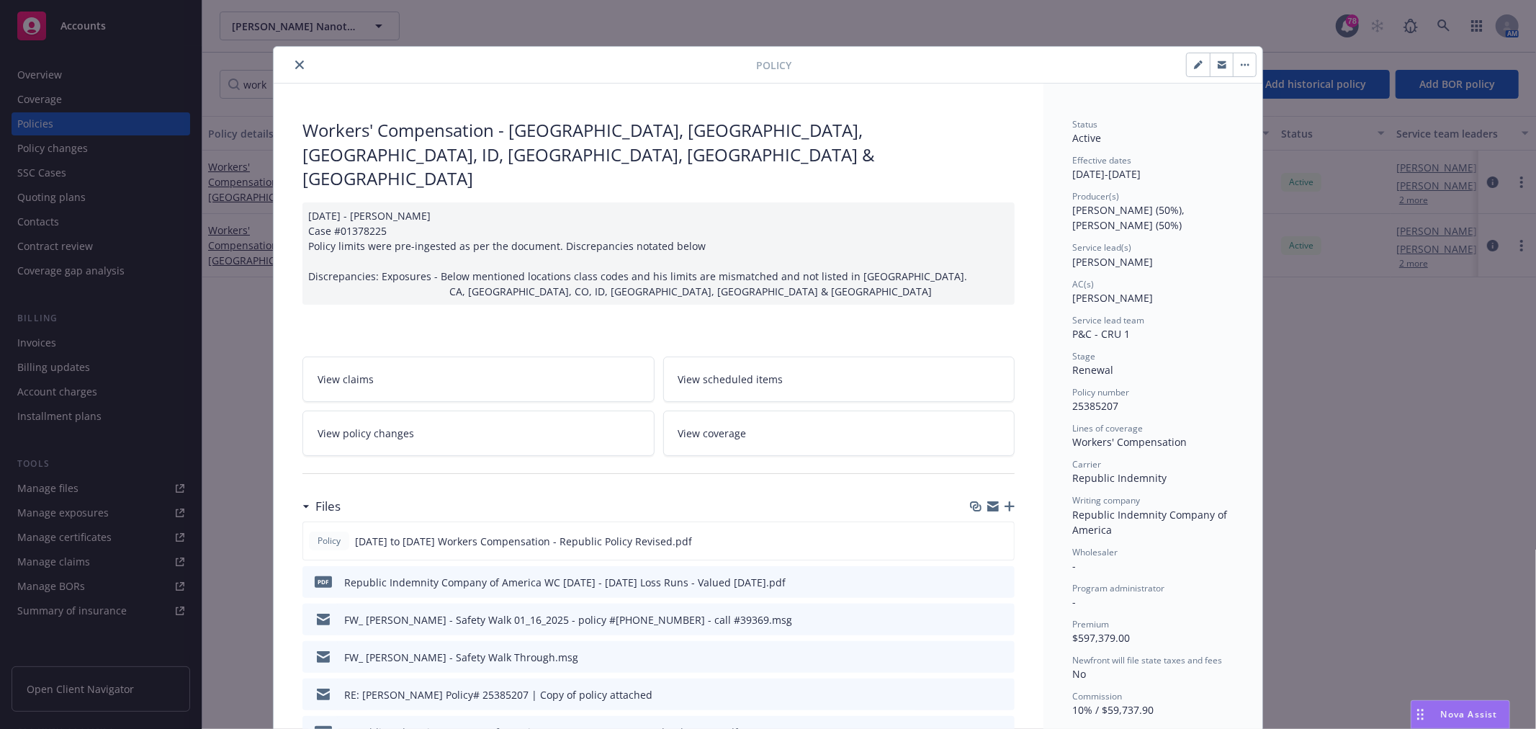
scroll to position [43, 0]
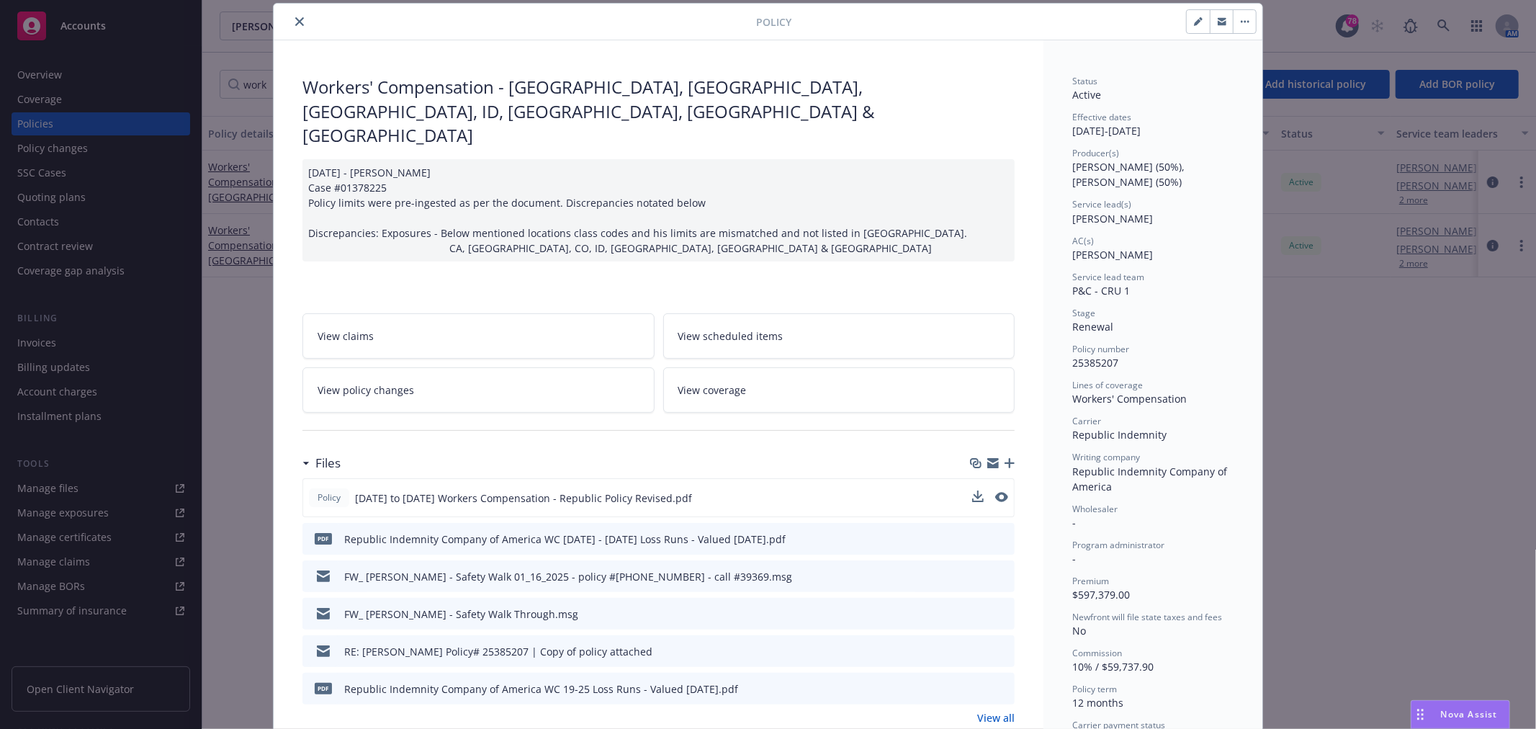
click at [961, 478] on div "Policy 11-1-24 to 11-30-25 Workers Compensation - Republic Policy Revised.pdf" at bounding box center [658, 497] width 712 height 39
click at [971, 491] on icon "download file" at bounding box center [977, 497] width 12 height 12
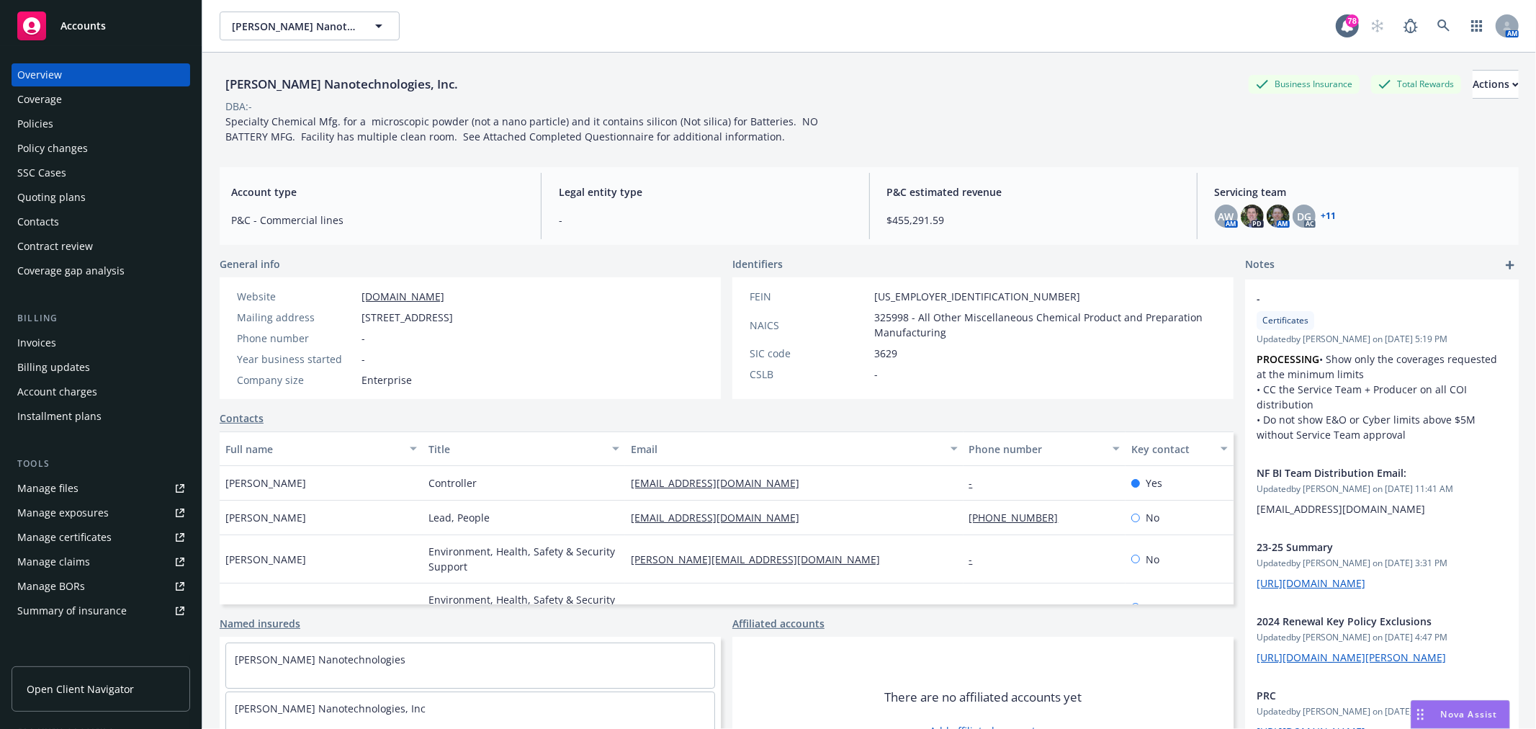
click at [45, 119] on div "Policies" at bounding box center [35, 123] width 36 height 23
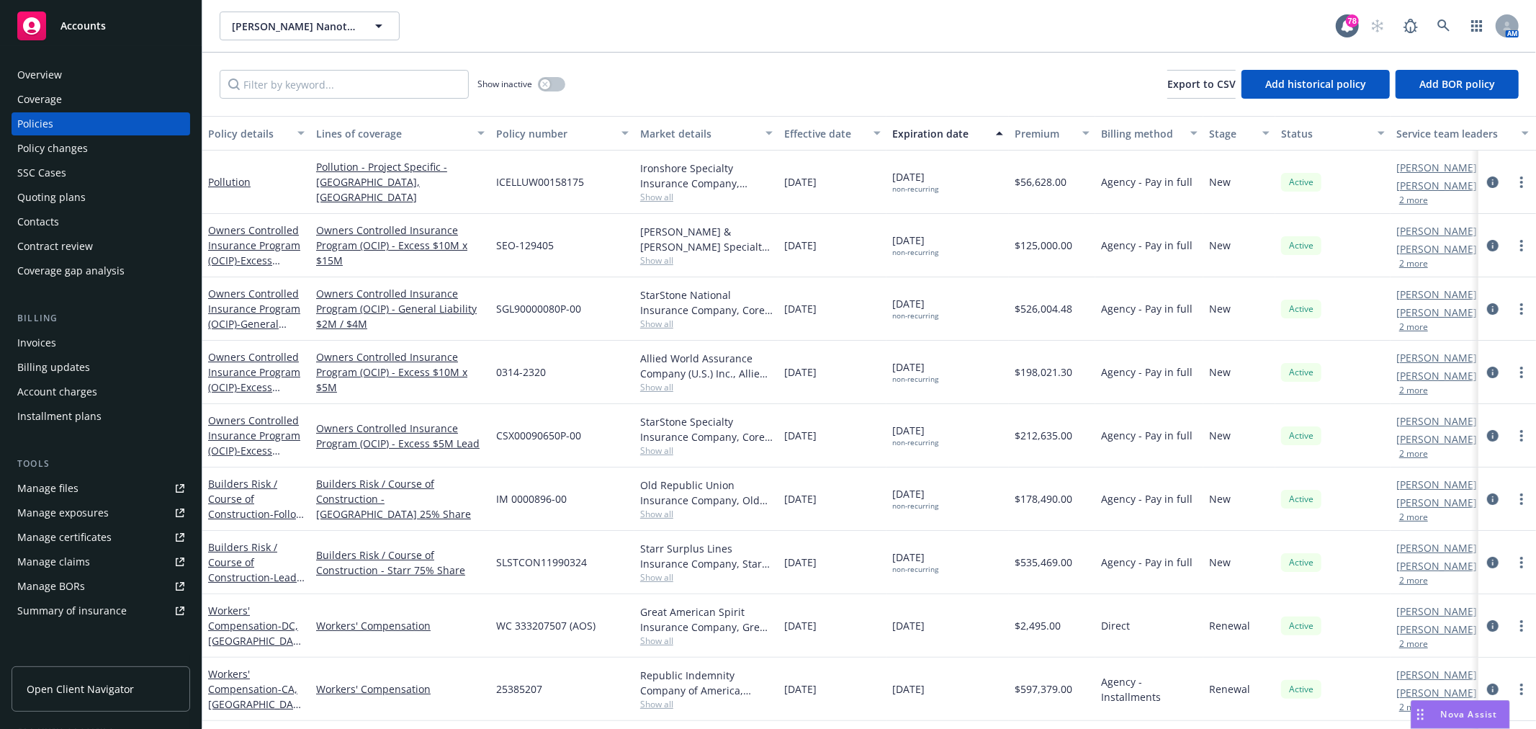
click at [120, 486] on link "Manage files" at bounding box center [101, 488] width 179 height 23
click at [315, 89] on input "Filter by keyword..." at bounding box center [344, 84] width 249 height 29
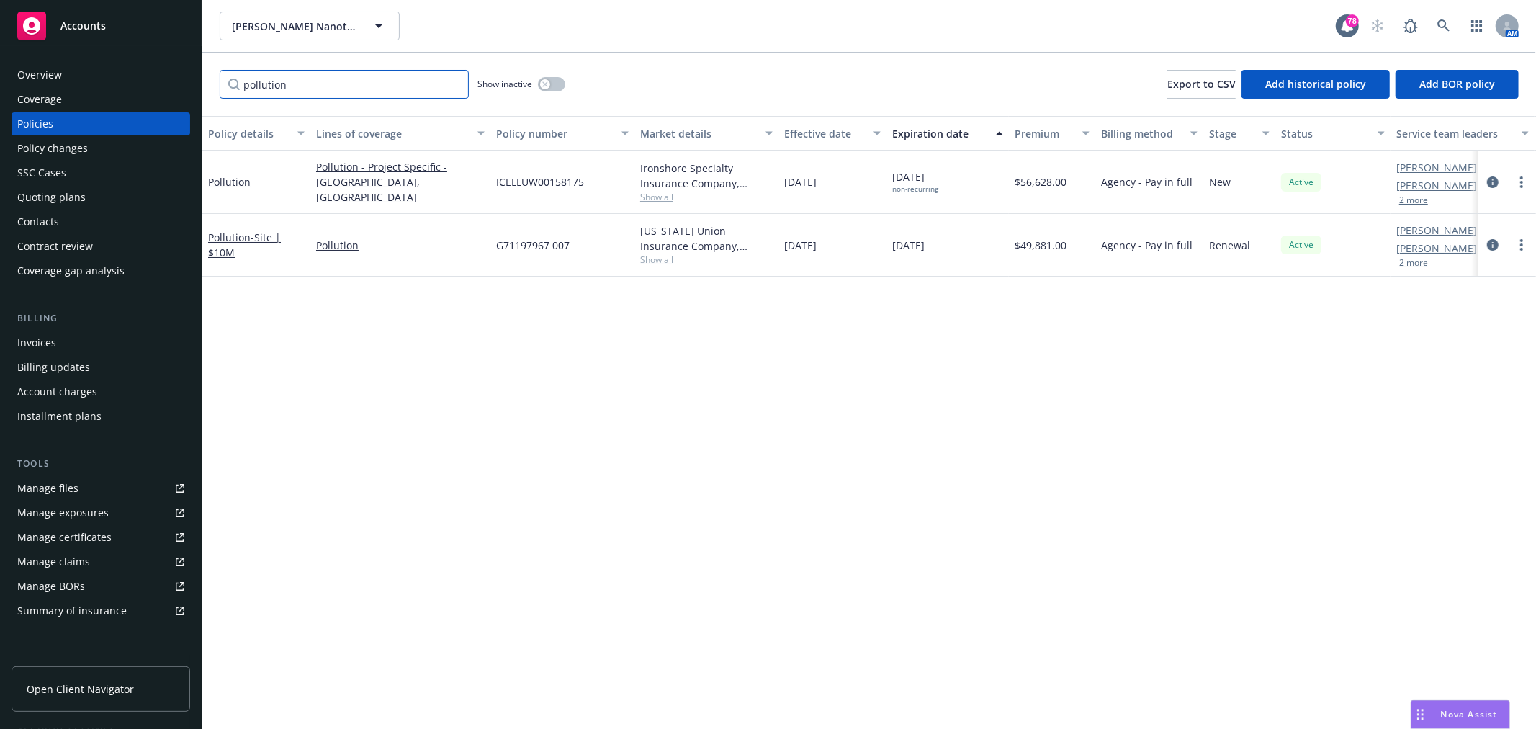
type input "pollution"
click at [665, 259] on span "Show all" at bounding box center [706, 259] width 133 height 12
click at [1005, 377] on div "Policy details Lines of coverage Policy number Market details Effective date Ex…" at bounding box center [869, 422] width 1334 height 613
click at [657, 191] on span "Show all" at bounding box center [706, 197] width 133 height 12
click at [365, 320] on div "Policy details Lines of coverage Policy number Market details Effective date Ex…" at bounding box center [869, 422] width 1334 height 613
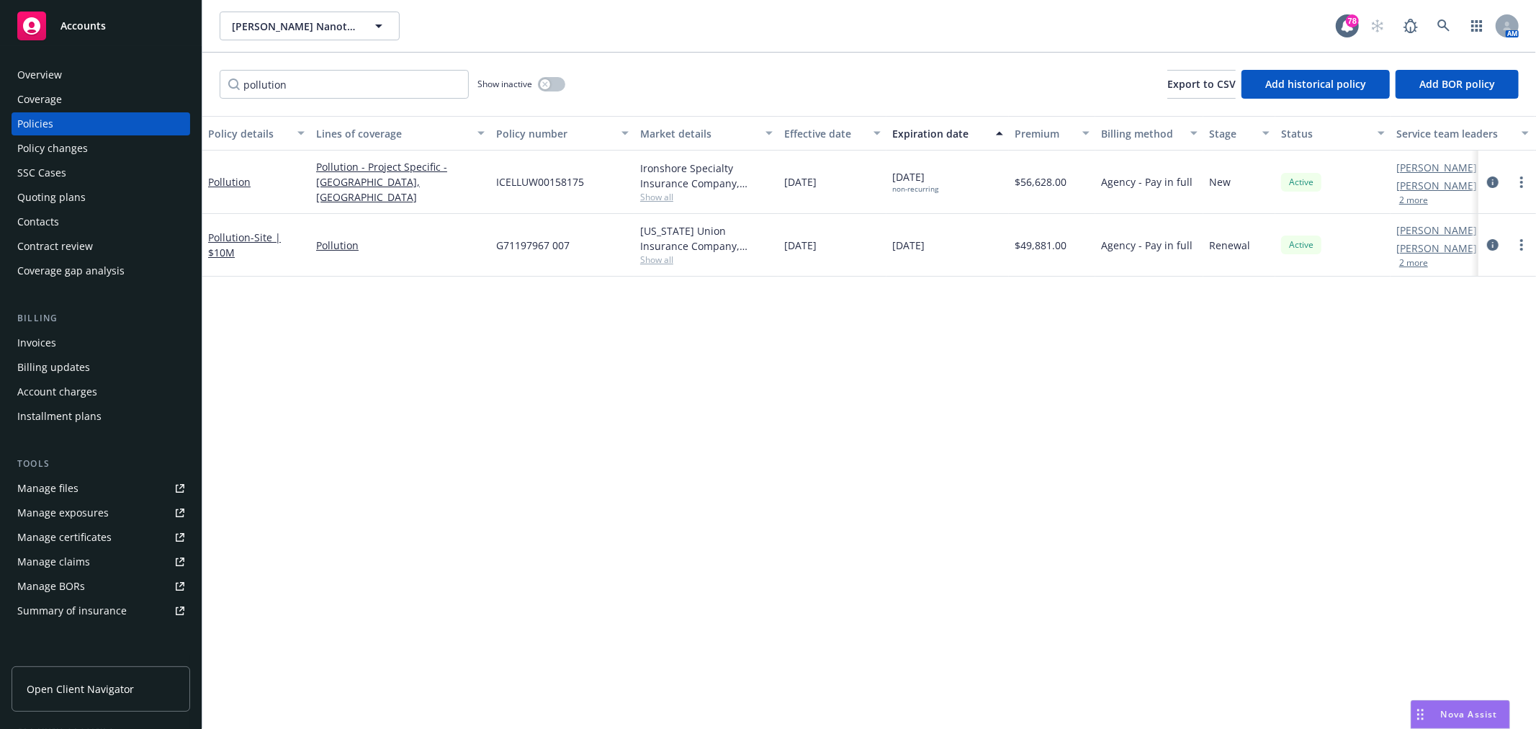
click at [661, 197] on span "Show all" at bounding box center [706, 197] width 133 height 12
click at [227, 182] on link "Pollution" at bounding box center [229, 182] width 42 height 14
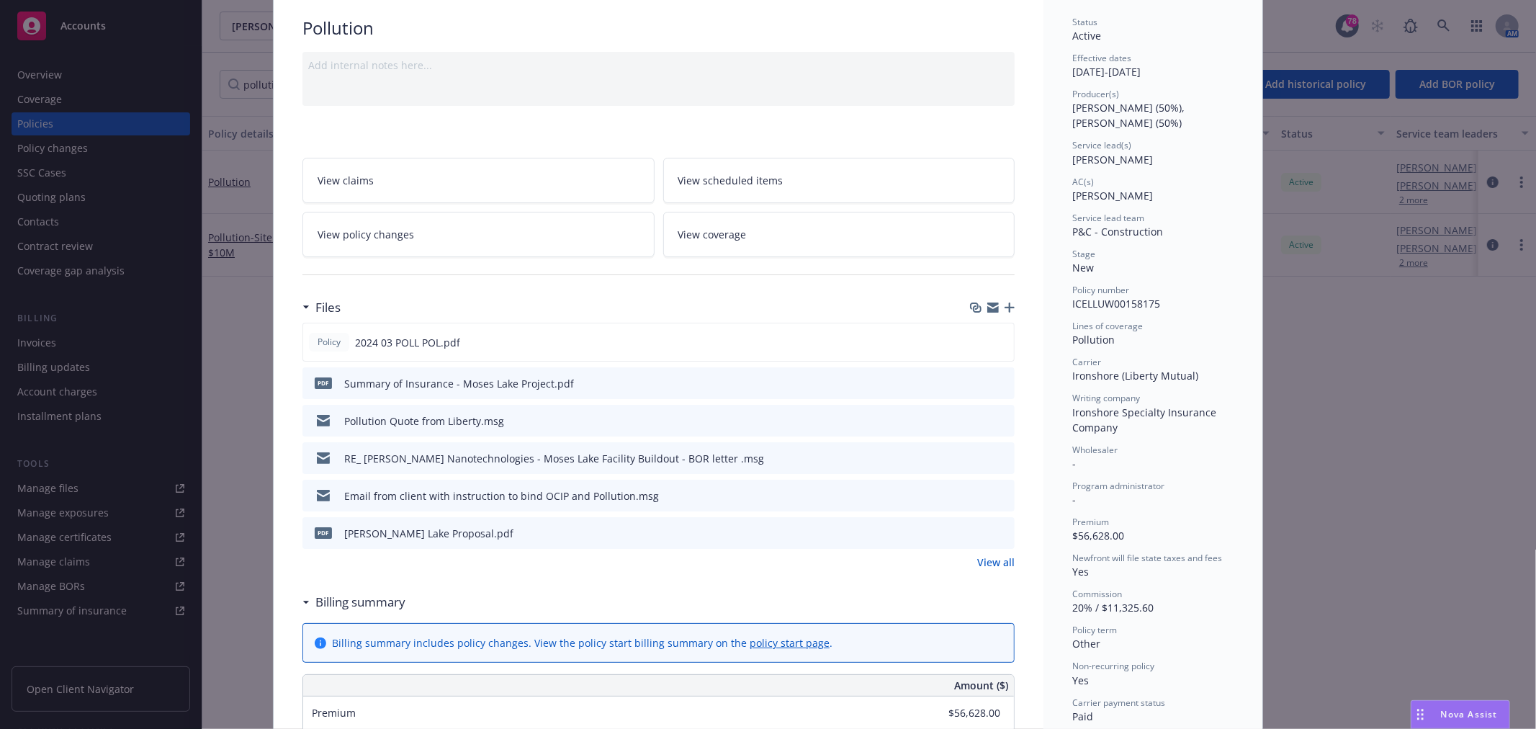
scroll to position [240, 0]
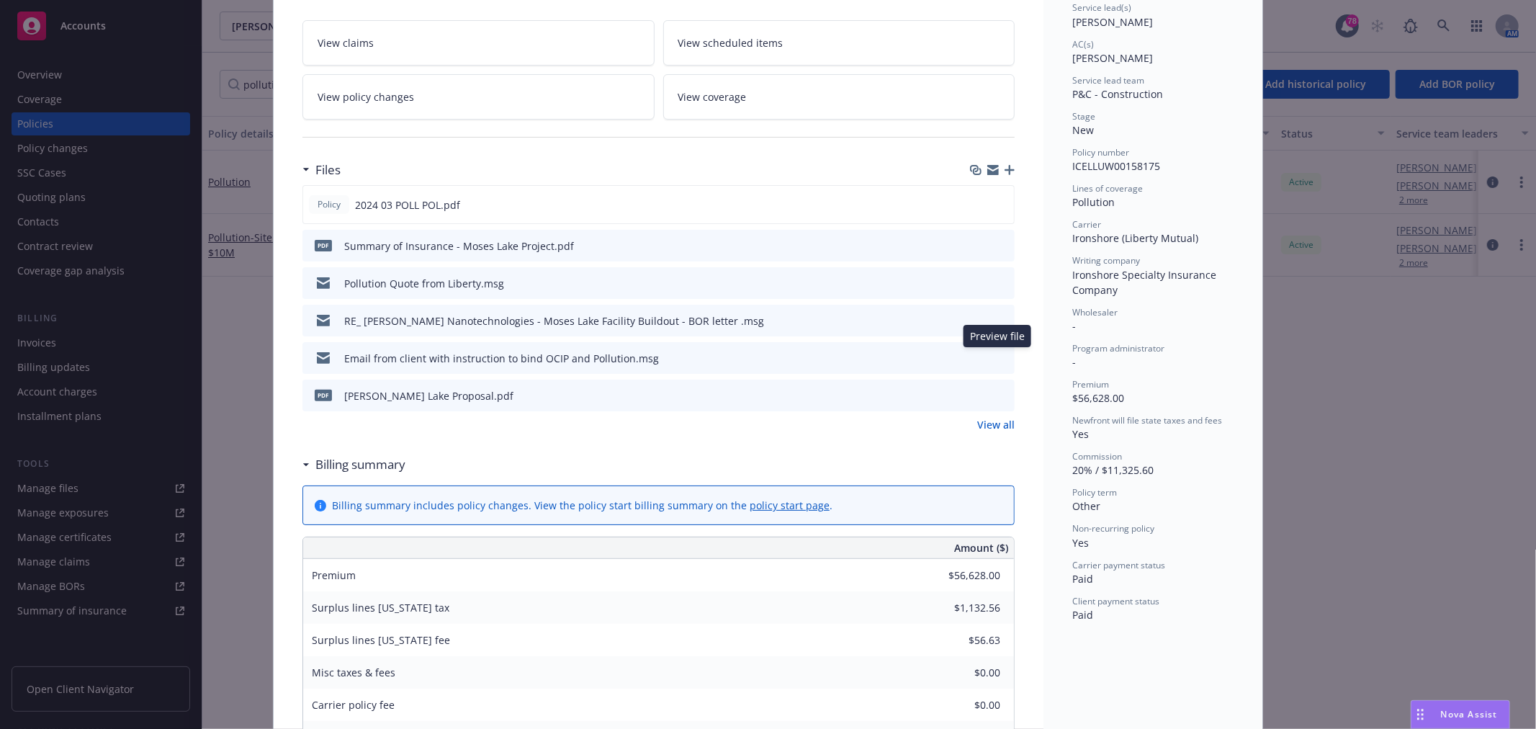
click at [996, 360] on icon "preview file" at bounding box center [1001, 357] width 13 height 10
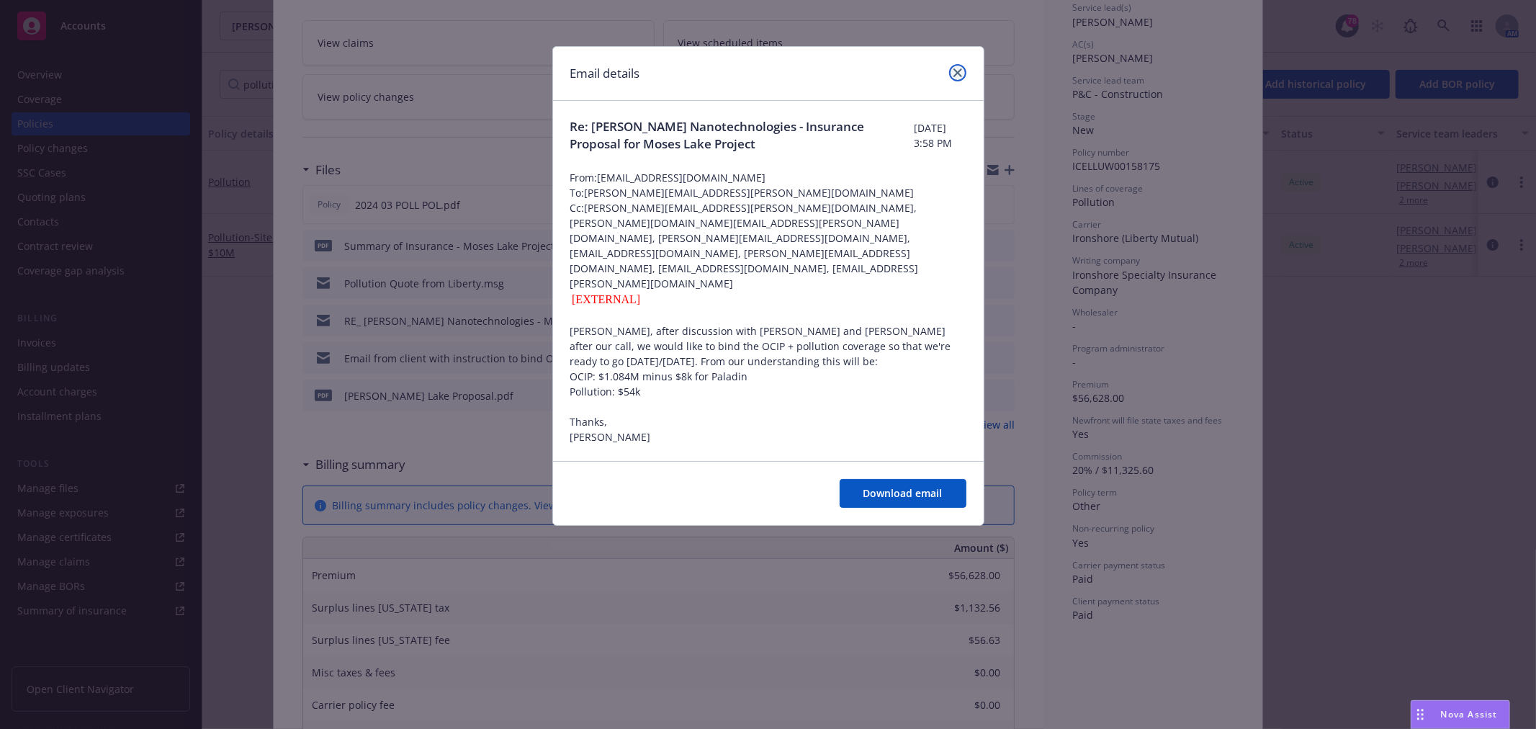
click at [962, 74] on link "close" at bounding box center [957, 72] width 17 height 17
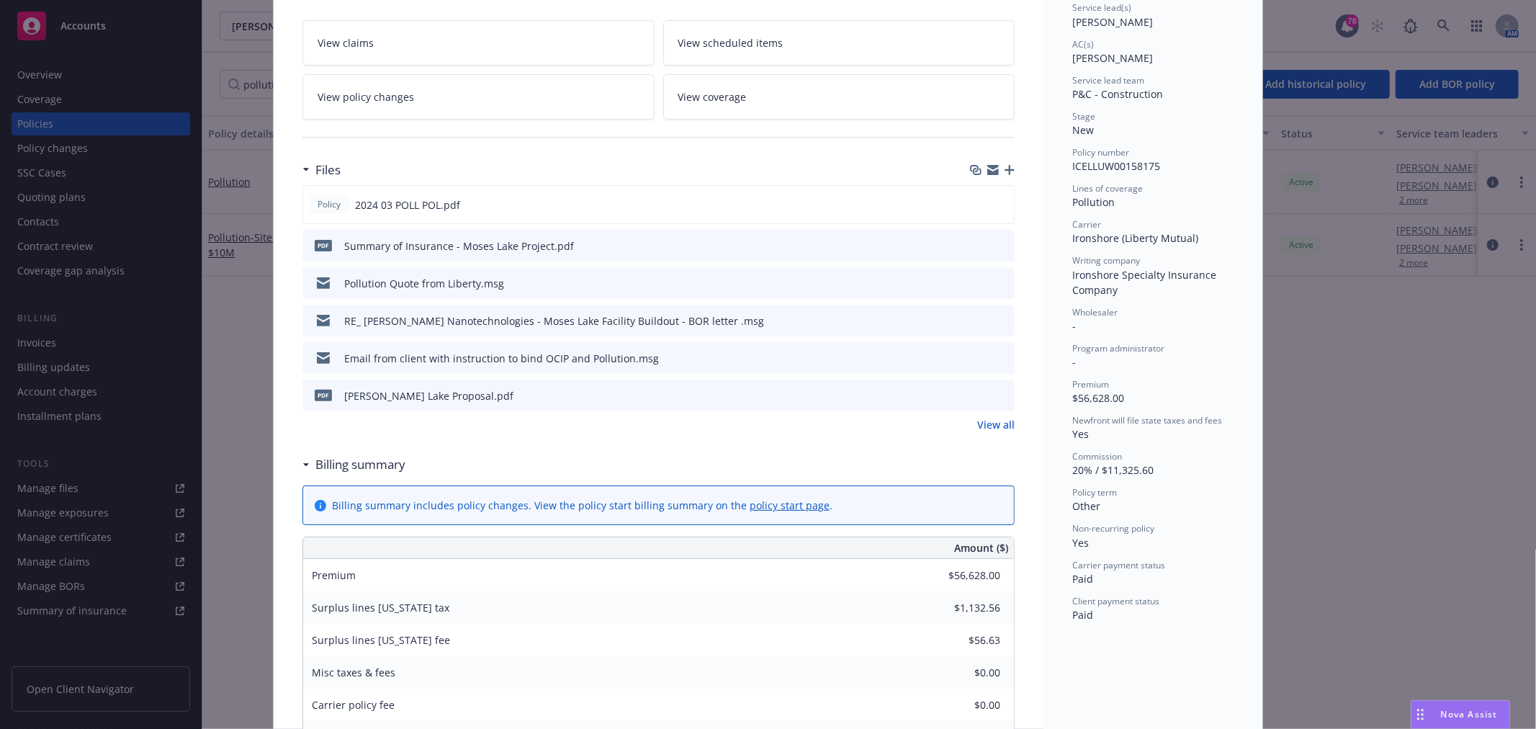
click at [980, 419] on link "View all" at bounding box center [995, 424] width 37 height 15
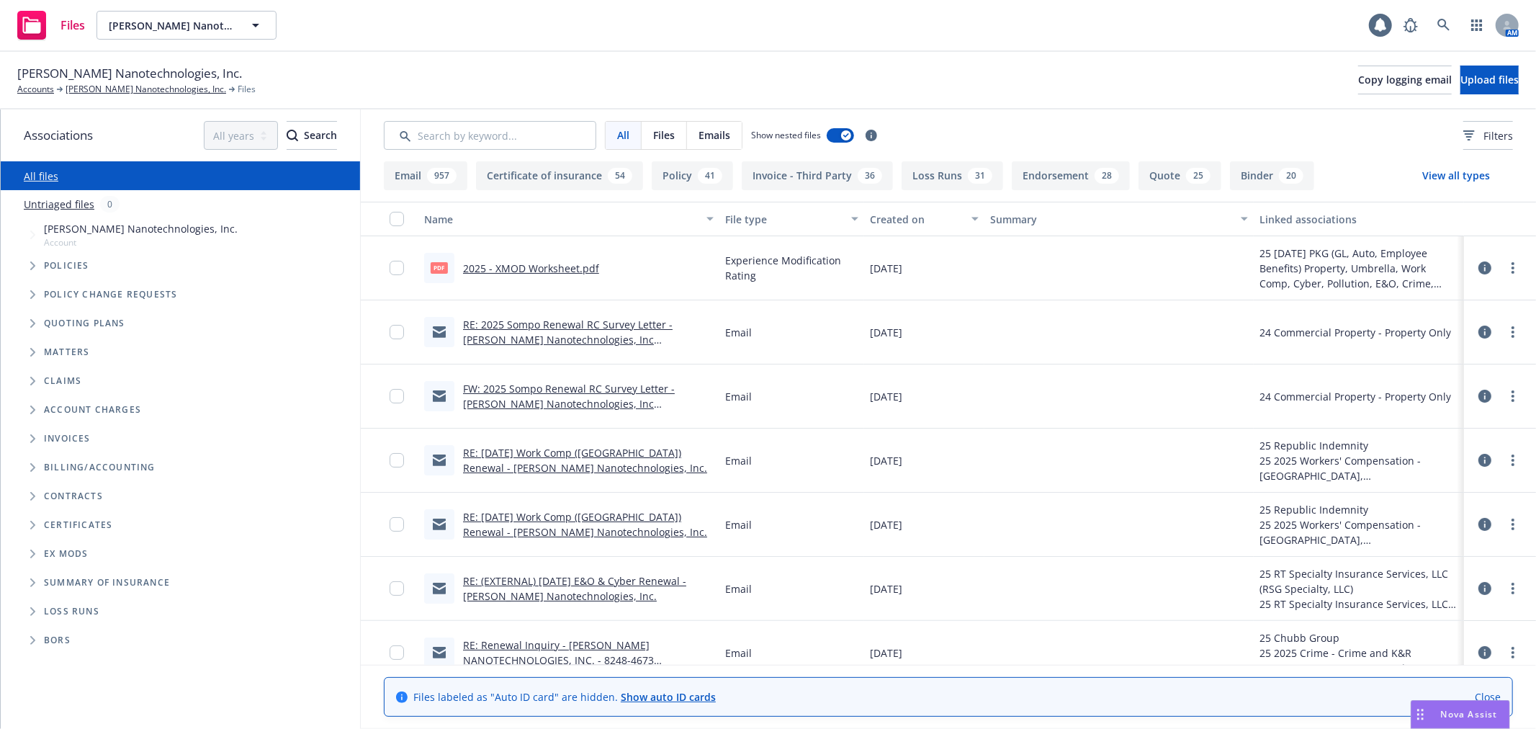
click at [79, 202] on link "Untriaged files" at bounding box center [59, 204] width 71 height 15
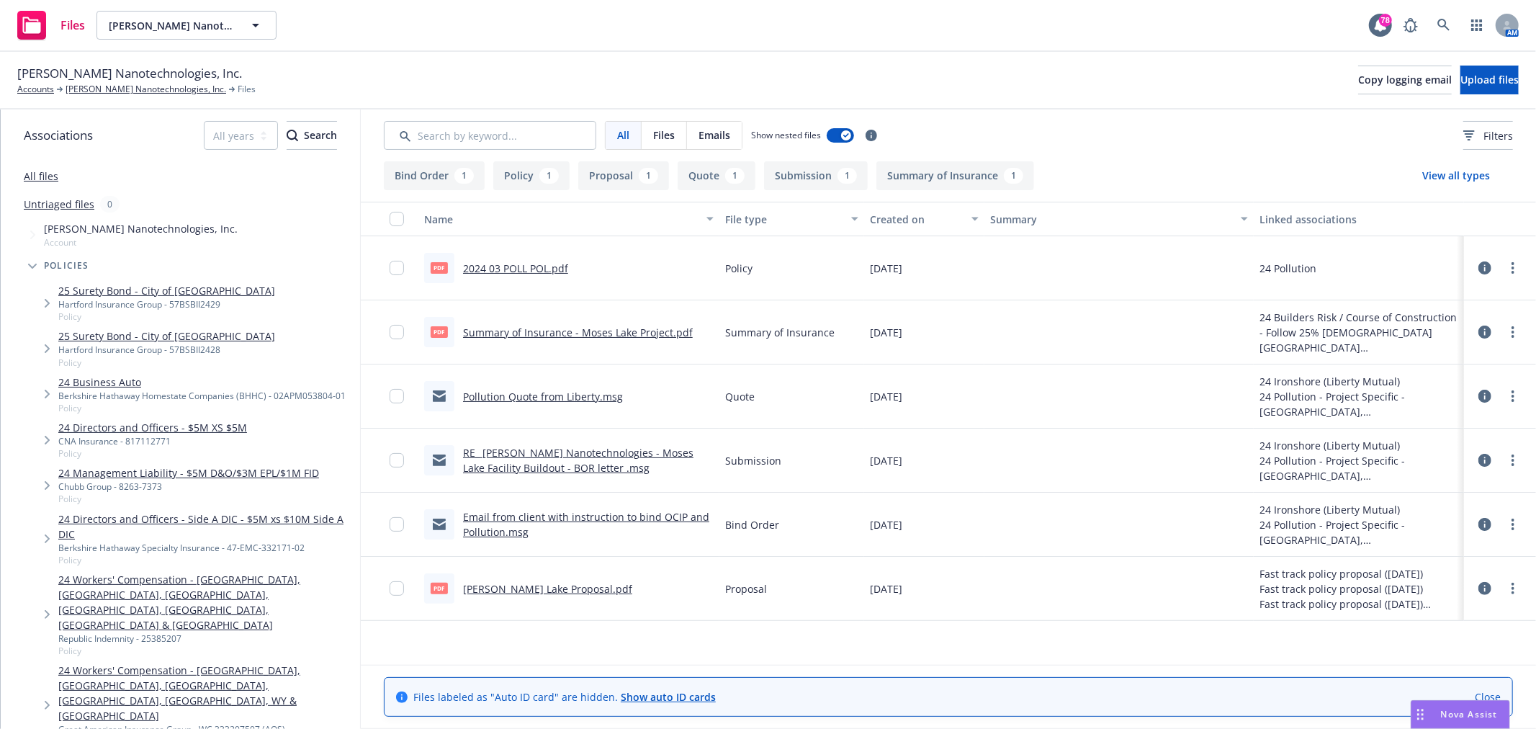
click at [510, 459] on div "RE_ [PERSON_NAME] Nanotechnologies - Moses Lake Facility Buildout - BOR letter …" at bounding box center [588, 460] width 251 height 30
click at [498, 469] on link "RE_ [PERSON_NAME] Nanotechnologies - Moses Lake Facility Buildout - BOR letter …" at bounding box center [578, 460] width 230 height 29
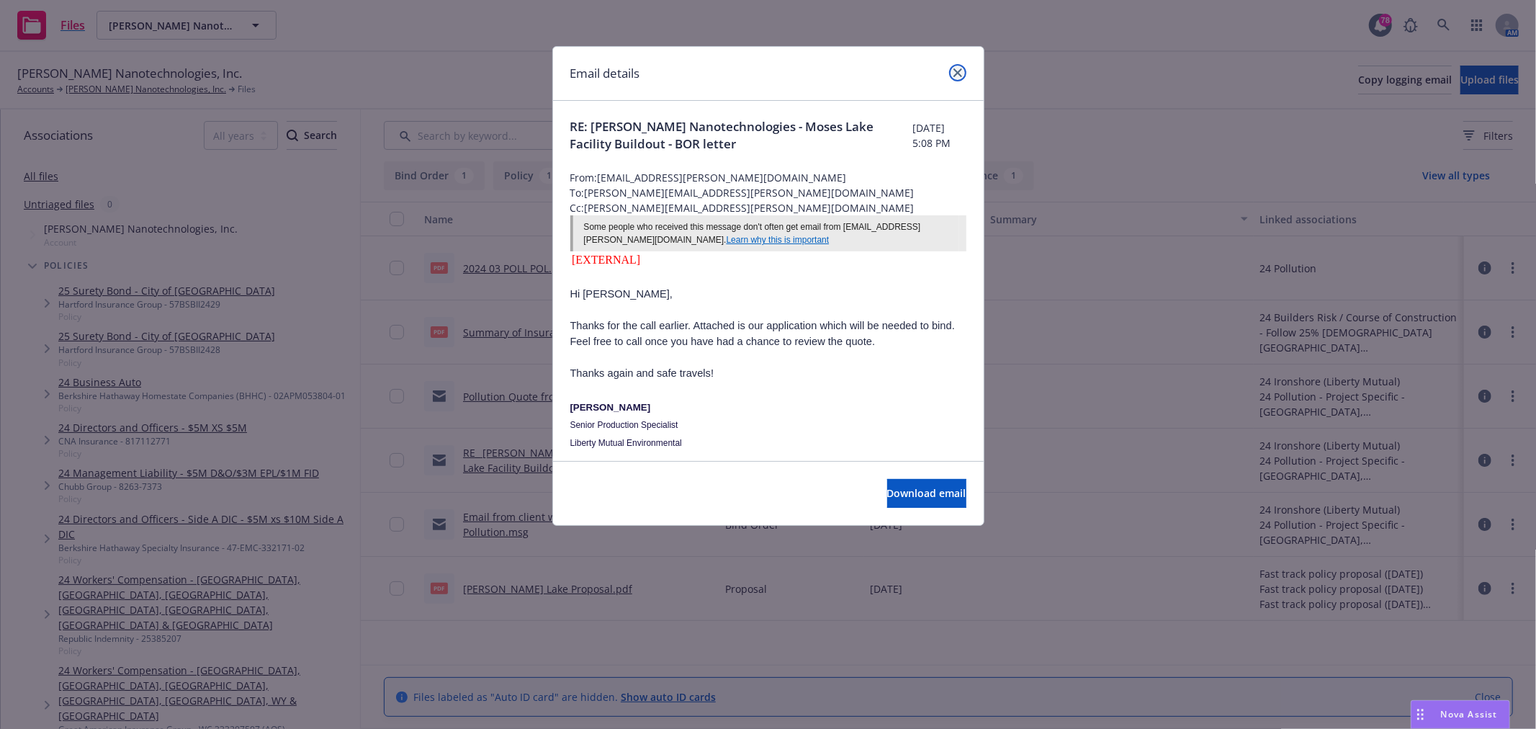
click at [956, 71] on icon "close" at bounding box center [958, 72] width 9 height 9
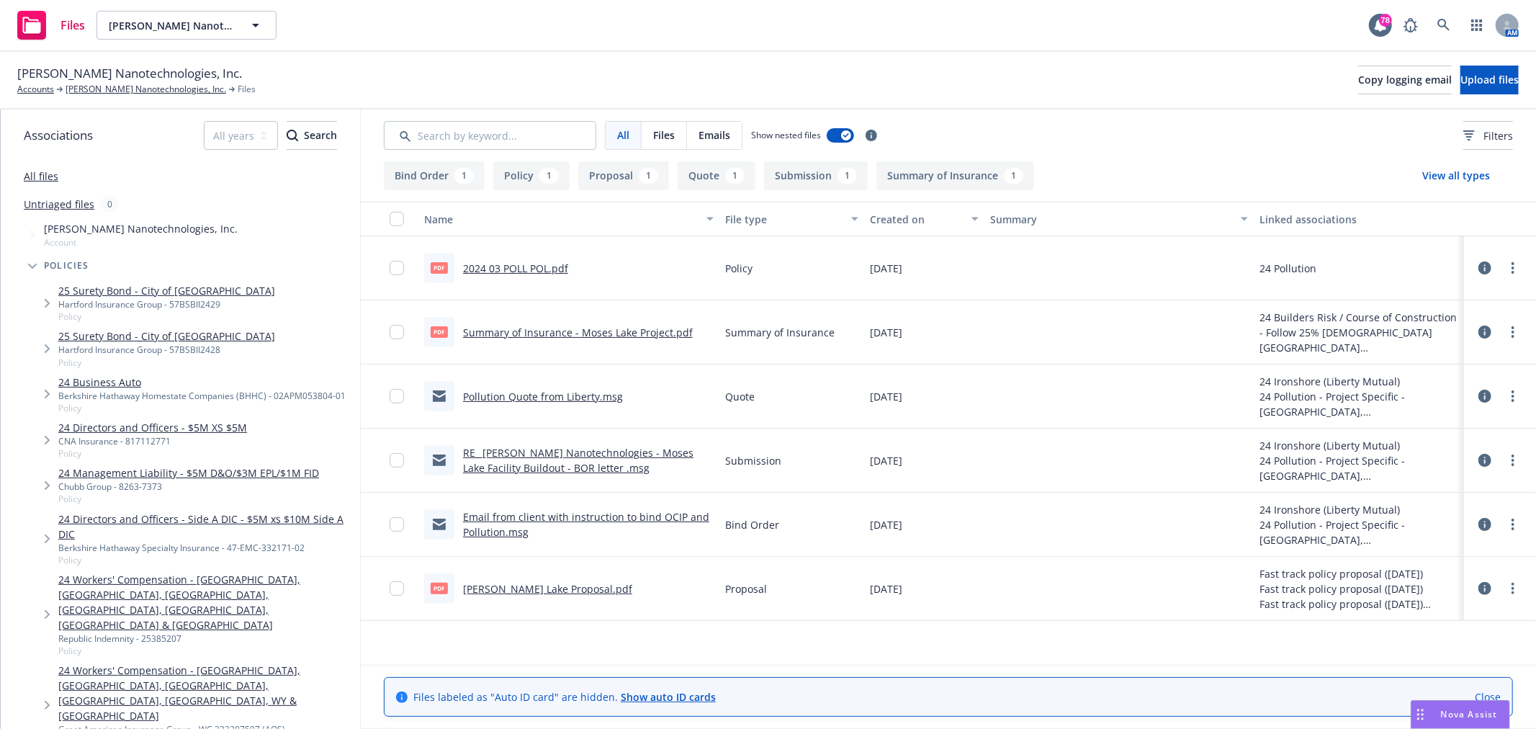
click at [524, 398] on link "Pollution Quote from Liberty.msg" at bounding box center [543, 397] width 160 height 14
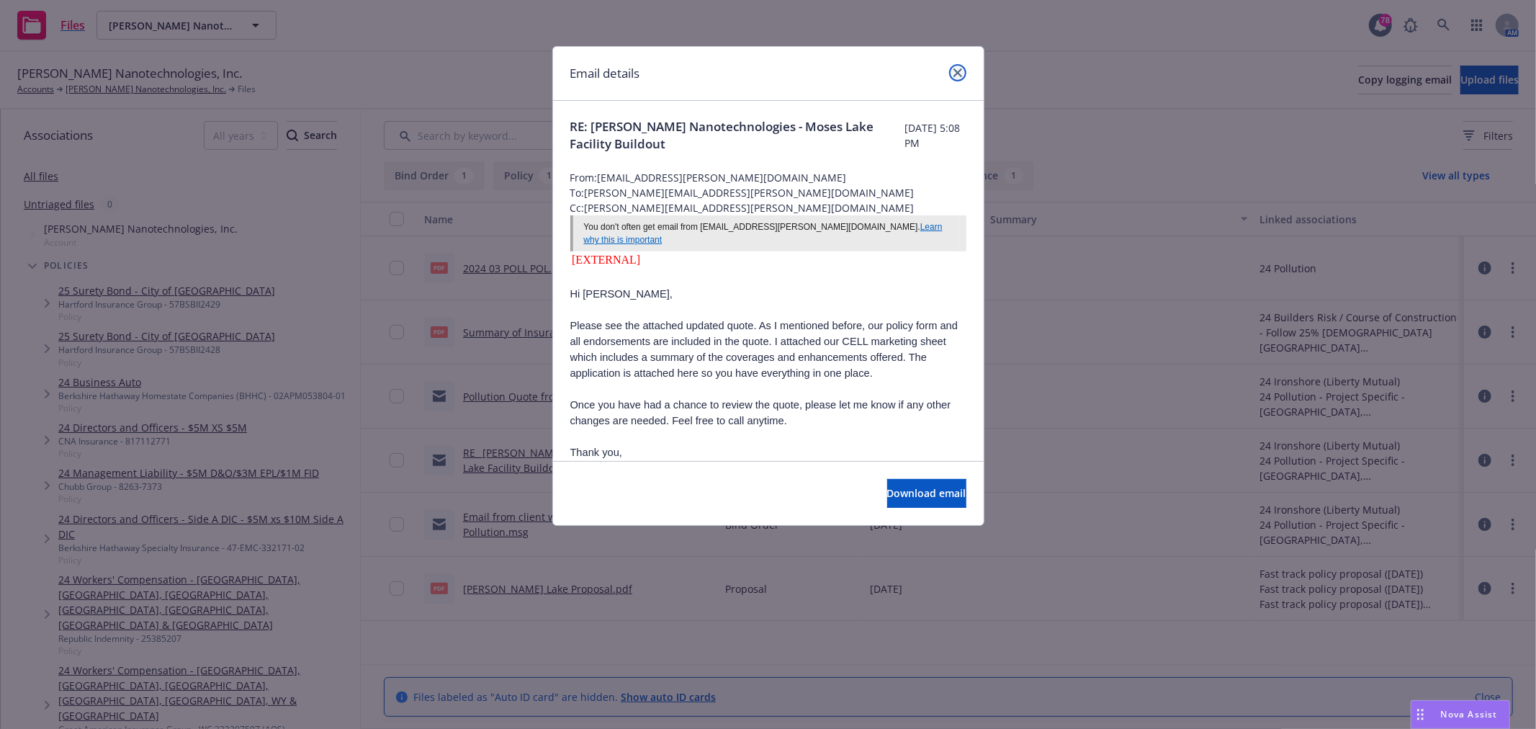
click at [958, 68] on icon "close" at bounding box center [958, 72] width 9 height 9
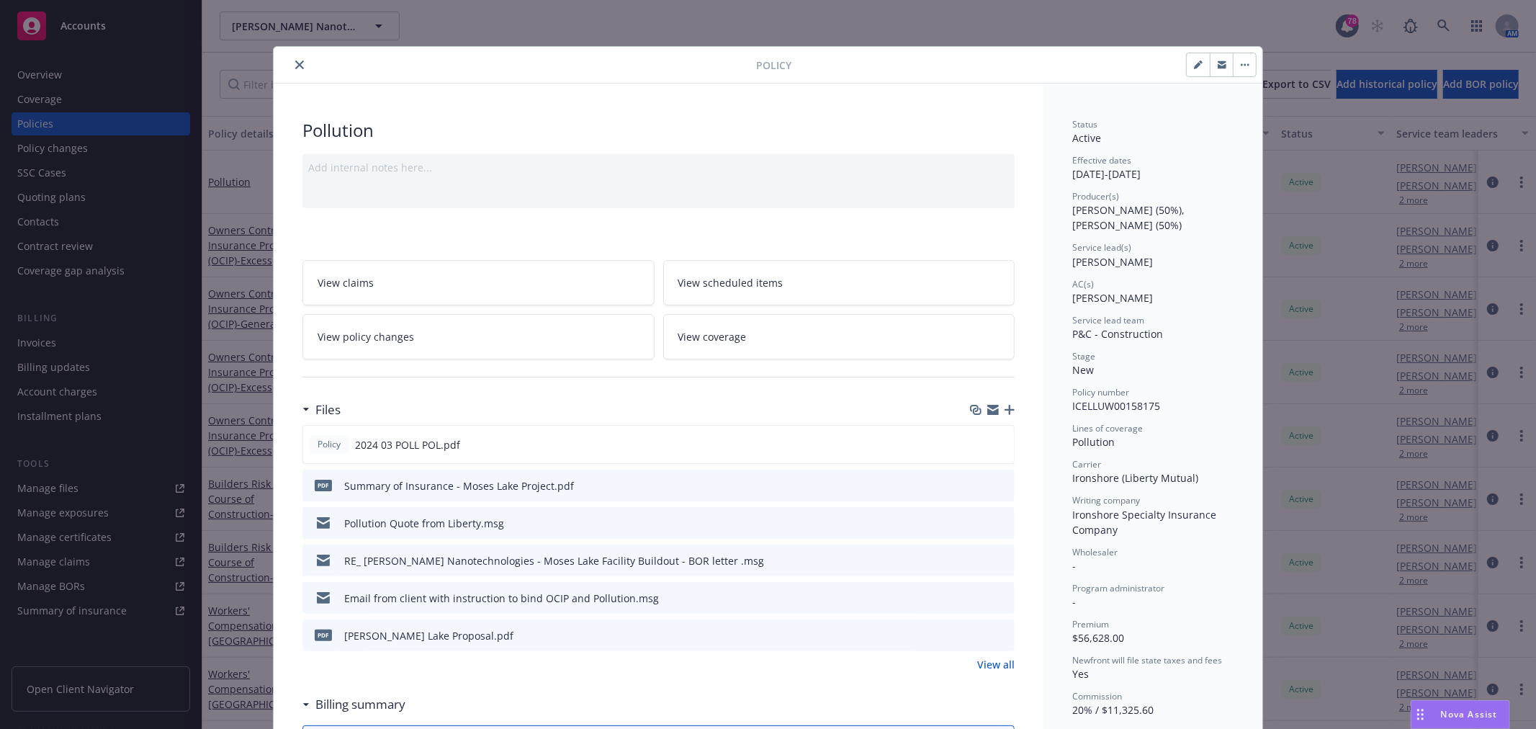
click at [287, 73] on div "Policy" at bounding box center [768, 65] width 989 height 37
click at [295, 67] on icon "close" at bounding box center [299, 64] width 9 height 9
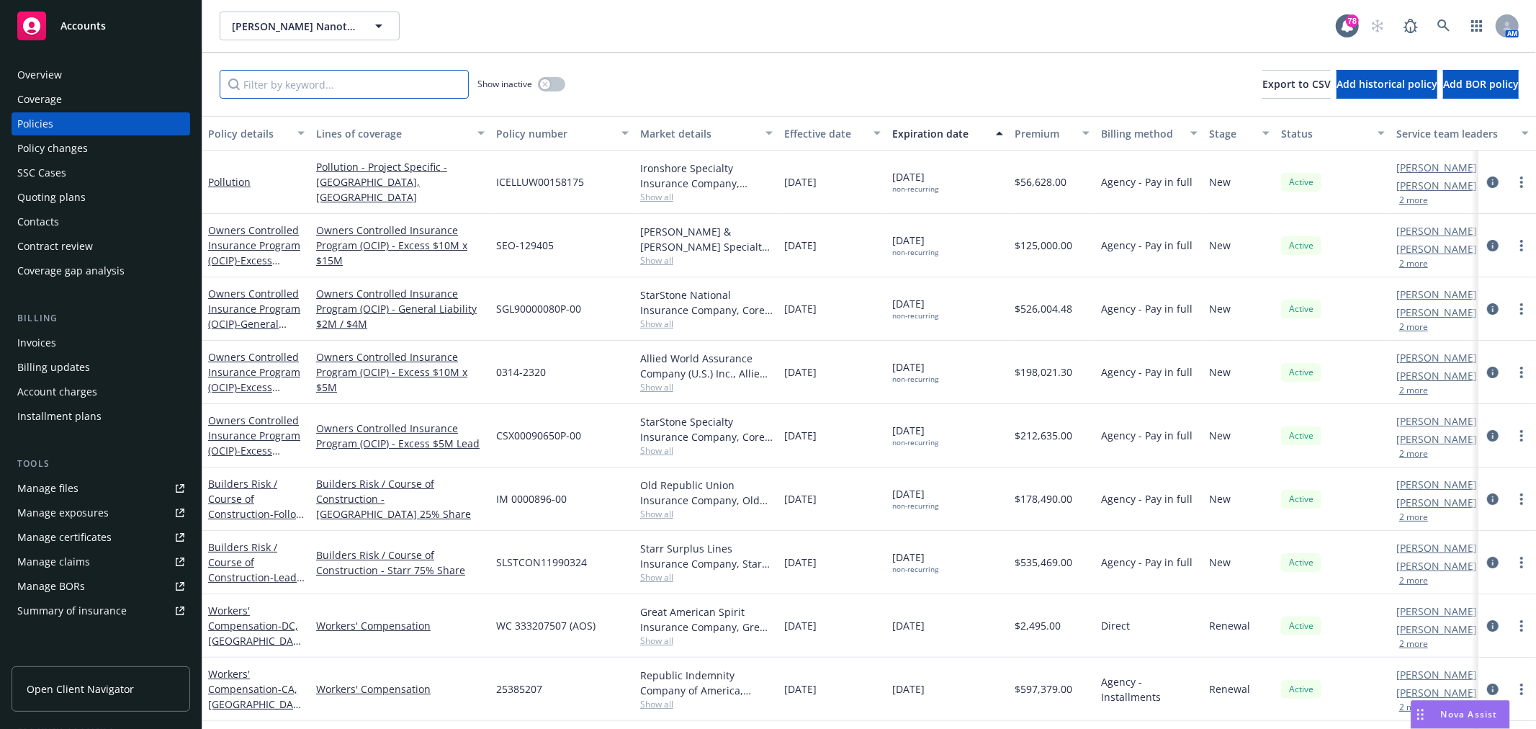
click at [300, 89] on input "Filter by keyword..." at bounding box center [344, 84] width 249 height 29
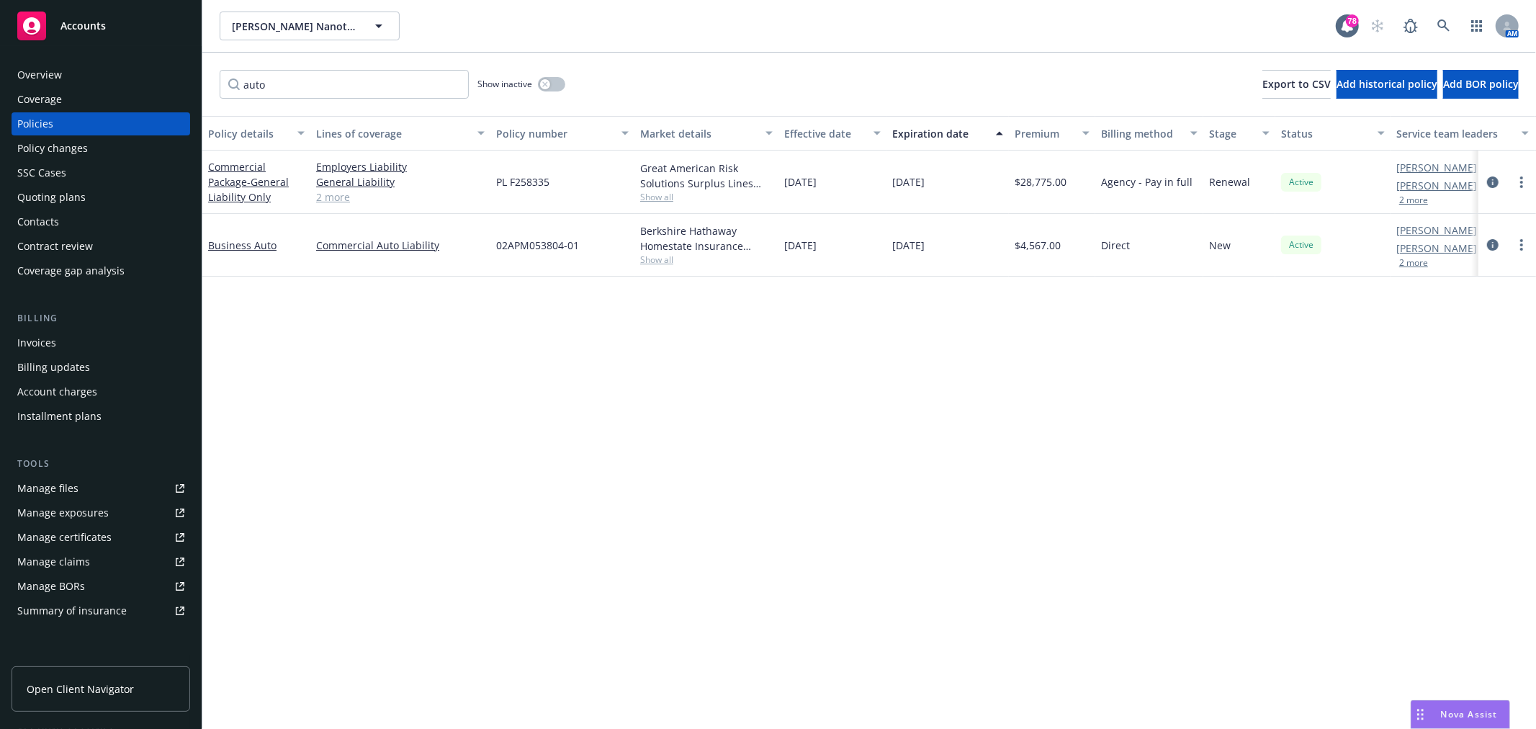
click at [320, 192] on link "2 more" at bounding box center [400, 196] width 169 height 15
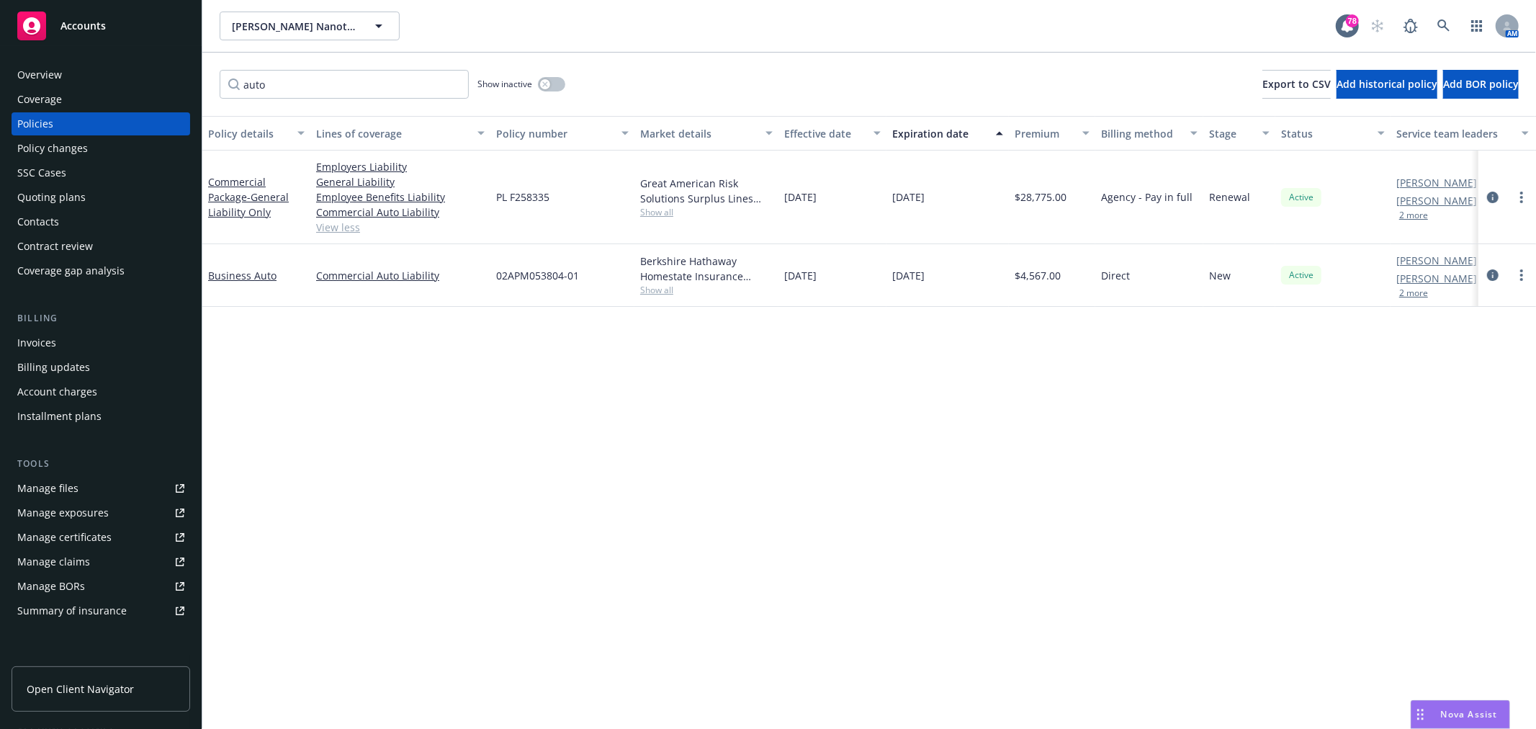
click at [560, 413] on div "Policy details Lines of coverage Policy number Market details Effective date Ex…" at bounding box center [869, 422] width 1334 height 613
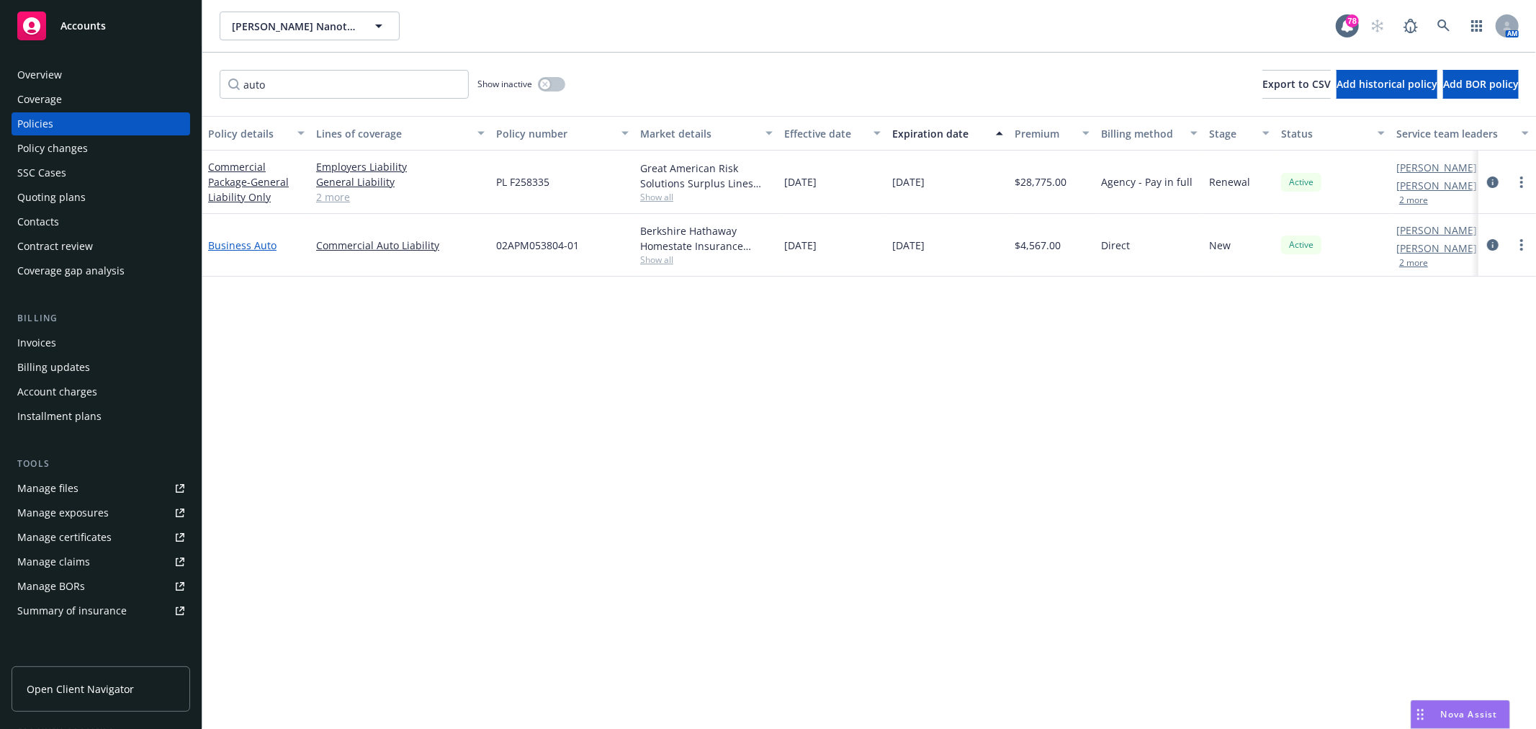
click at [238, 246] on link "Business Auto" at bounding box center [242, 245] width 68 height 14
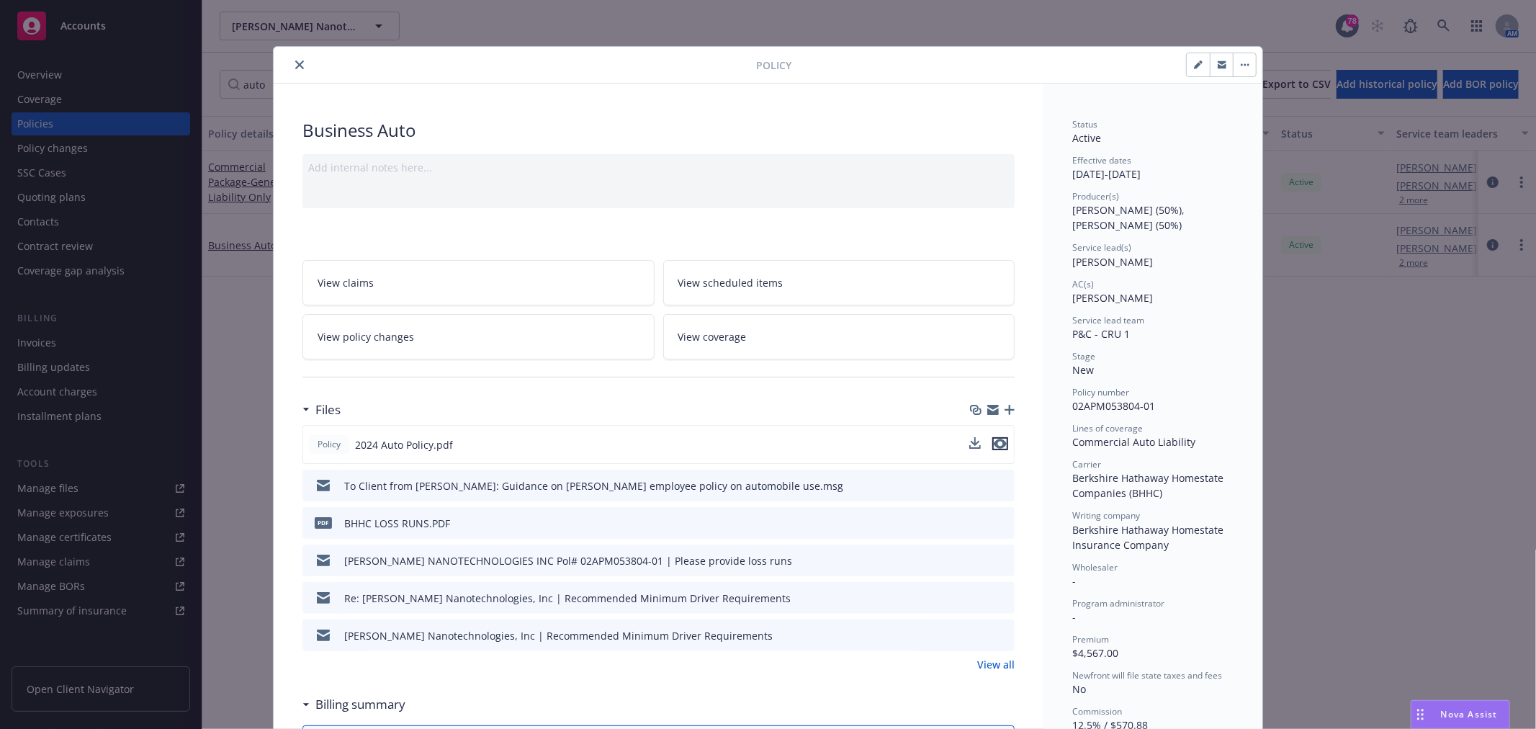
click at [998, 439] on icon "preview file" at bounding box center [1000, 444] width 13 height 10
click at [295, 66] on icon "close" at bounding box center [299, 64] width 9 height 9
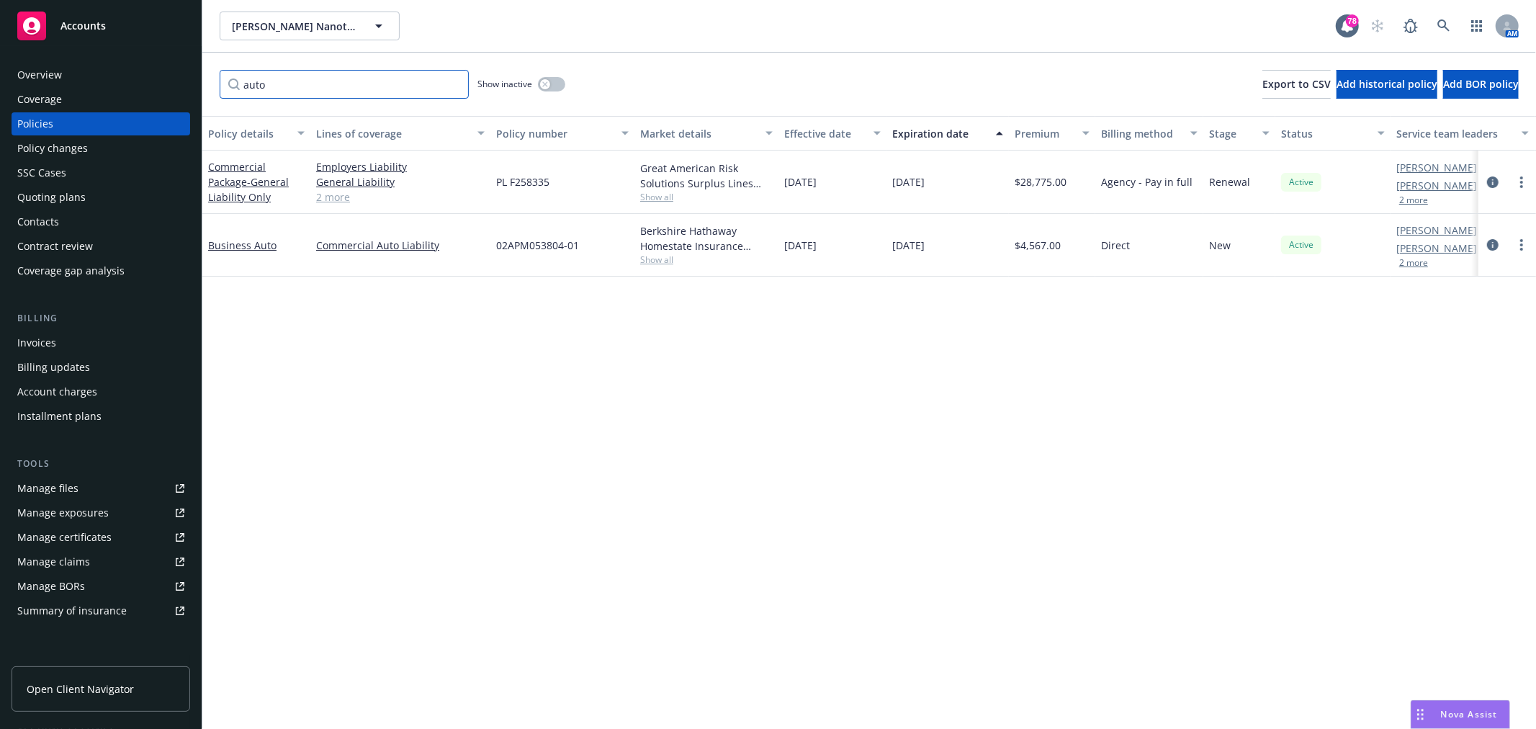
drag, startPoint x: 326, startPoint y: 87, endPoint x: 226, endPoint y: 83, distance: 100.2
click at [226, 83] on input "auto" at bounding box center [344, 84] width 249 height 29
type input "work comp"
click at [264, 261] on span "- CA, AZ, CO, ID, NV, OR & TX" at bounding box center [254, 320] width 93 height 165
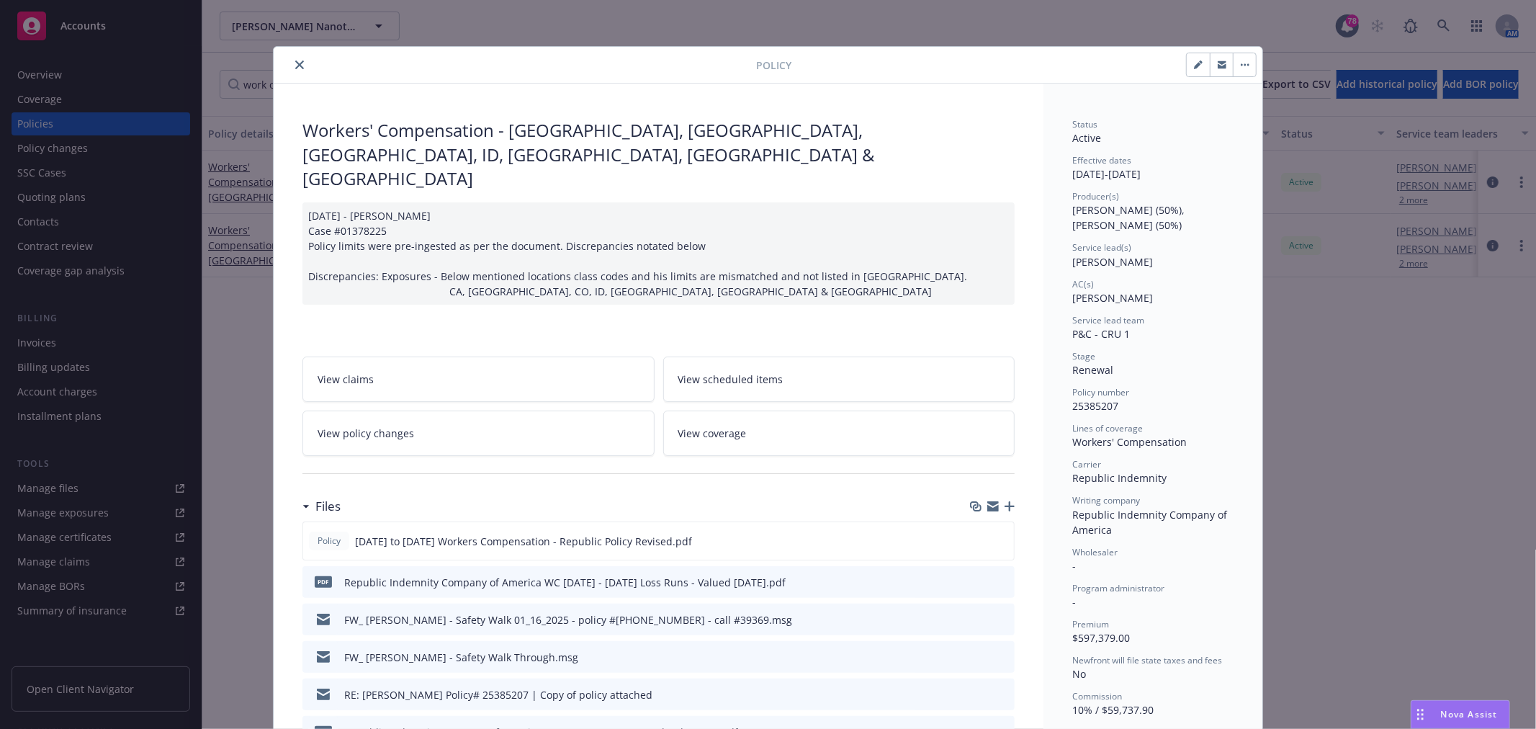
click at [522, 410] on link "View policy changes" at bounding box center [478, 432] width 352 height 45
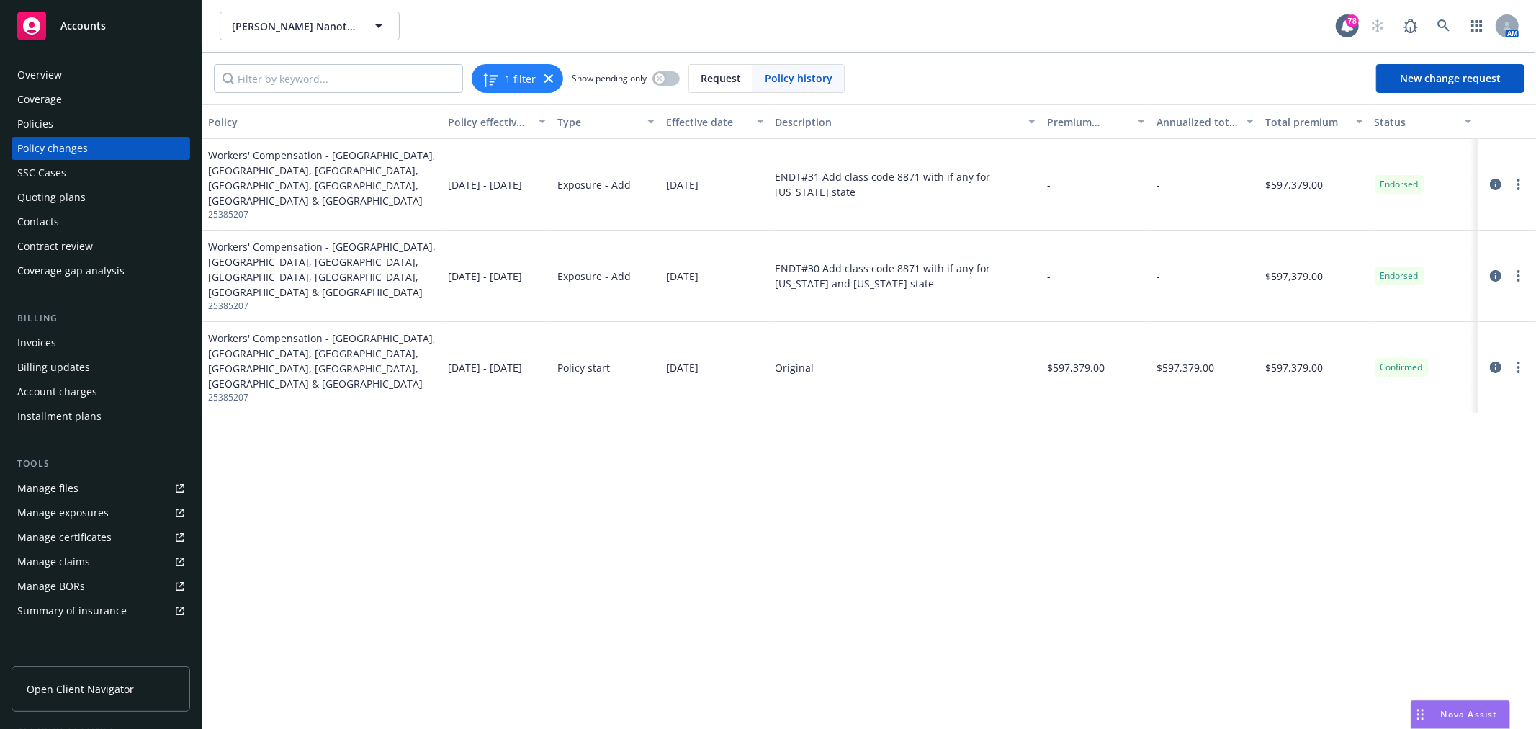
click at [559, 425] on div "Policy Policy effective dates Type Effective date Description Premium change An…" at bounding box center [869, 416] width 1334 height 624
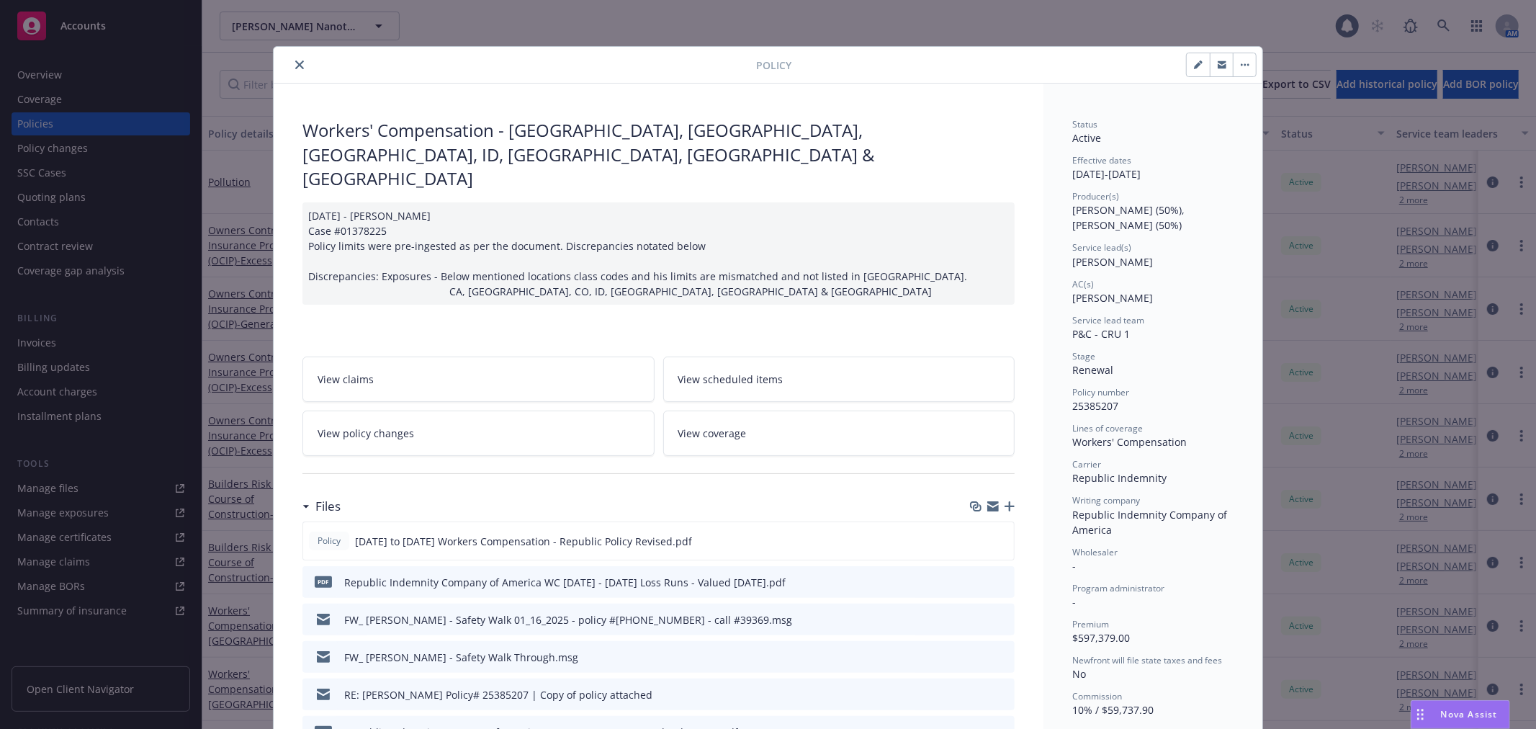
scroll to position [43, 0]
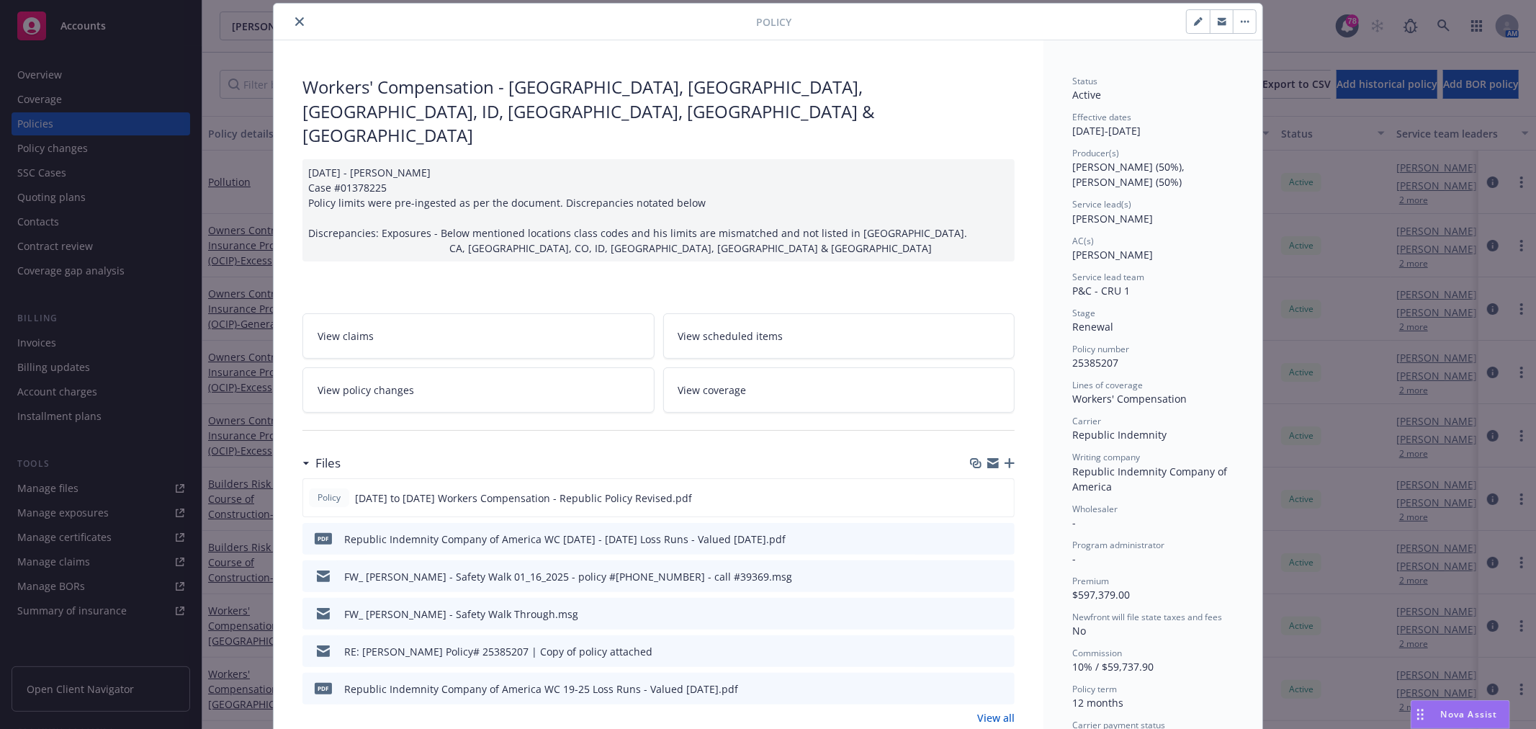
click at [995, 710] on link "View all" at bounding box center [995, 717] width 37 height 15
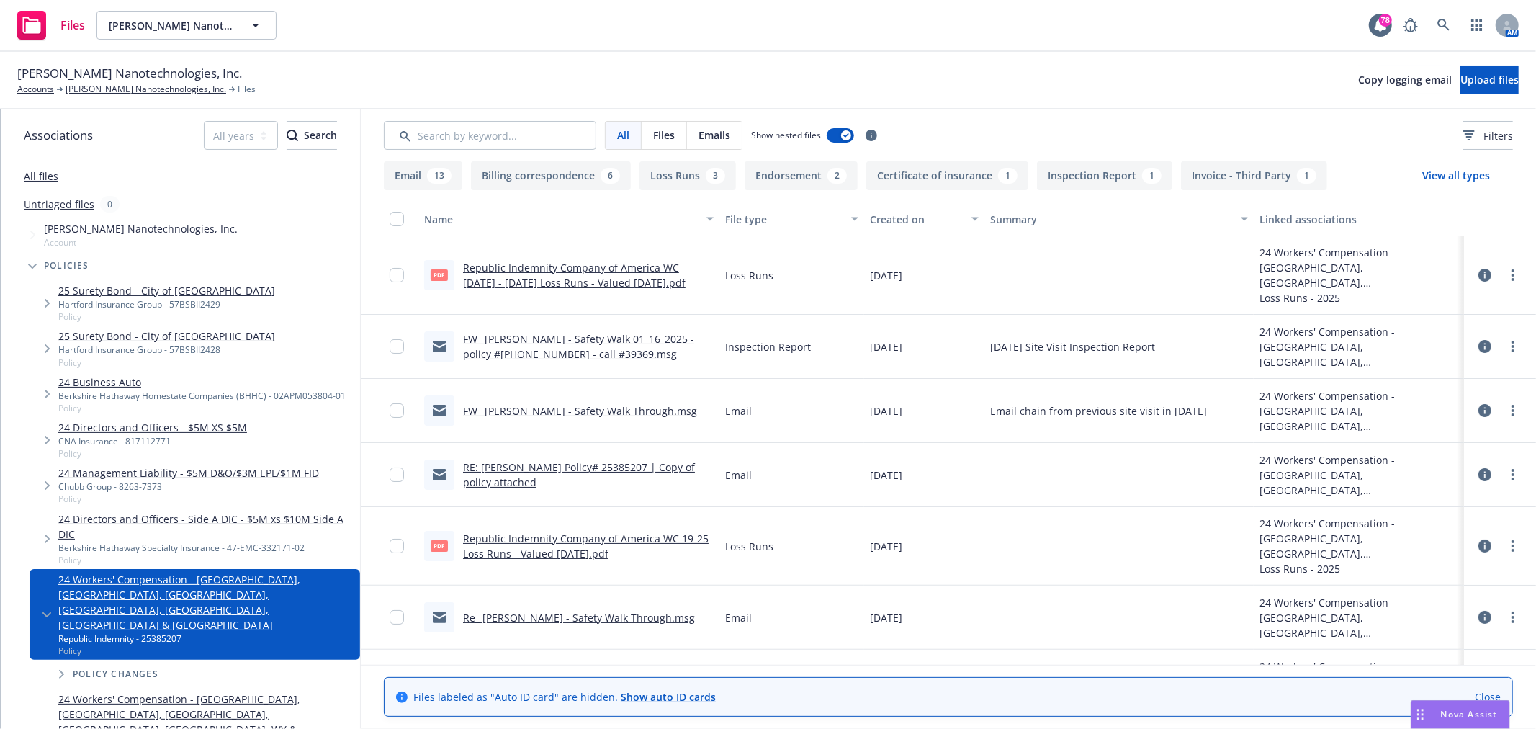
drag, startPoint x: 0, startPoint y: 0, endPoint x: 933, endPoint y: 102, distance: 938.9
click at [933, 102] on div "[PERSON_NAME] Nanotechnologies, Inc. Accounts [PERSON_NAME] Nanotechnologies, I…" at bounding box center [768, 81] width 1536 height 58
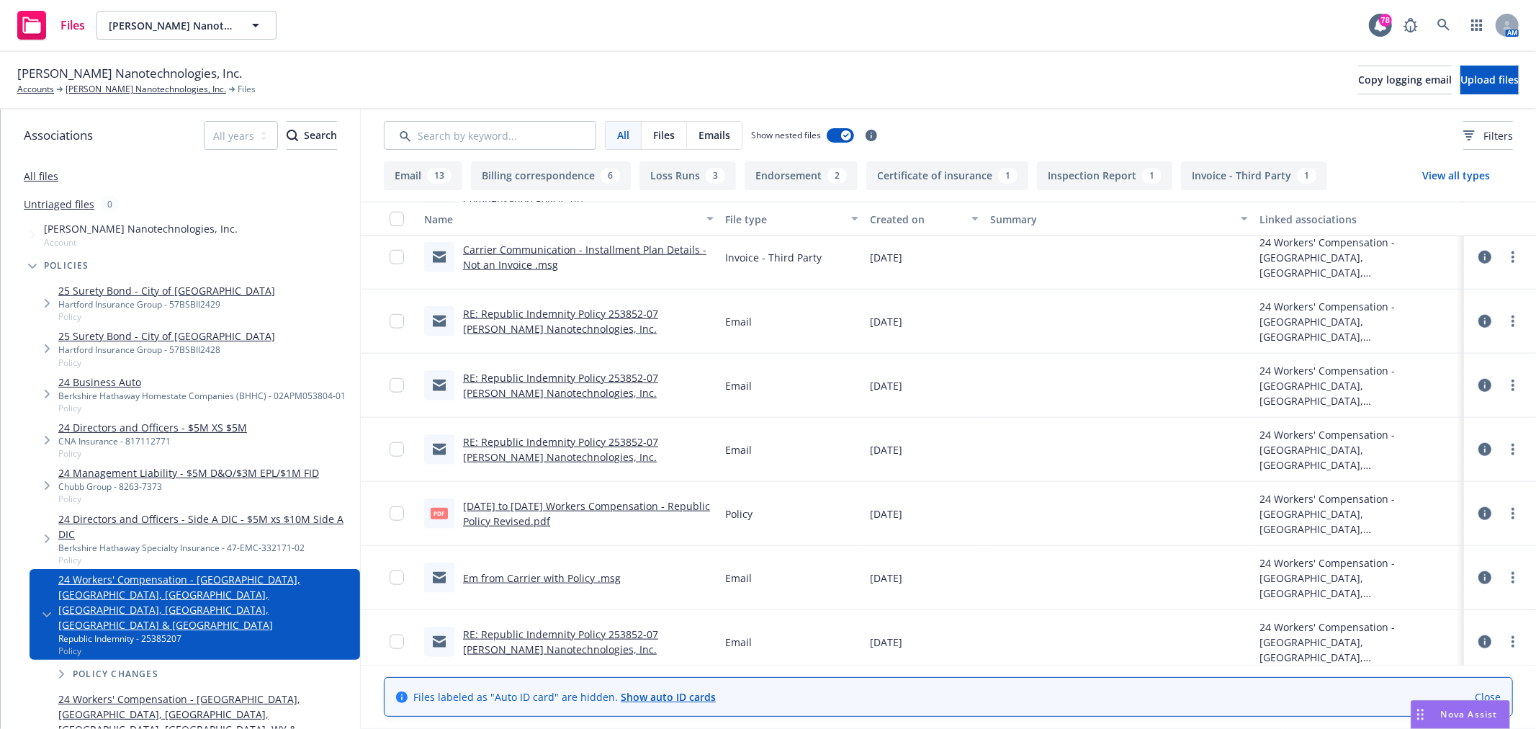
scroll to position [1352, 0]
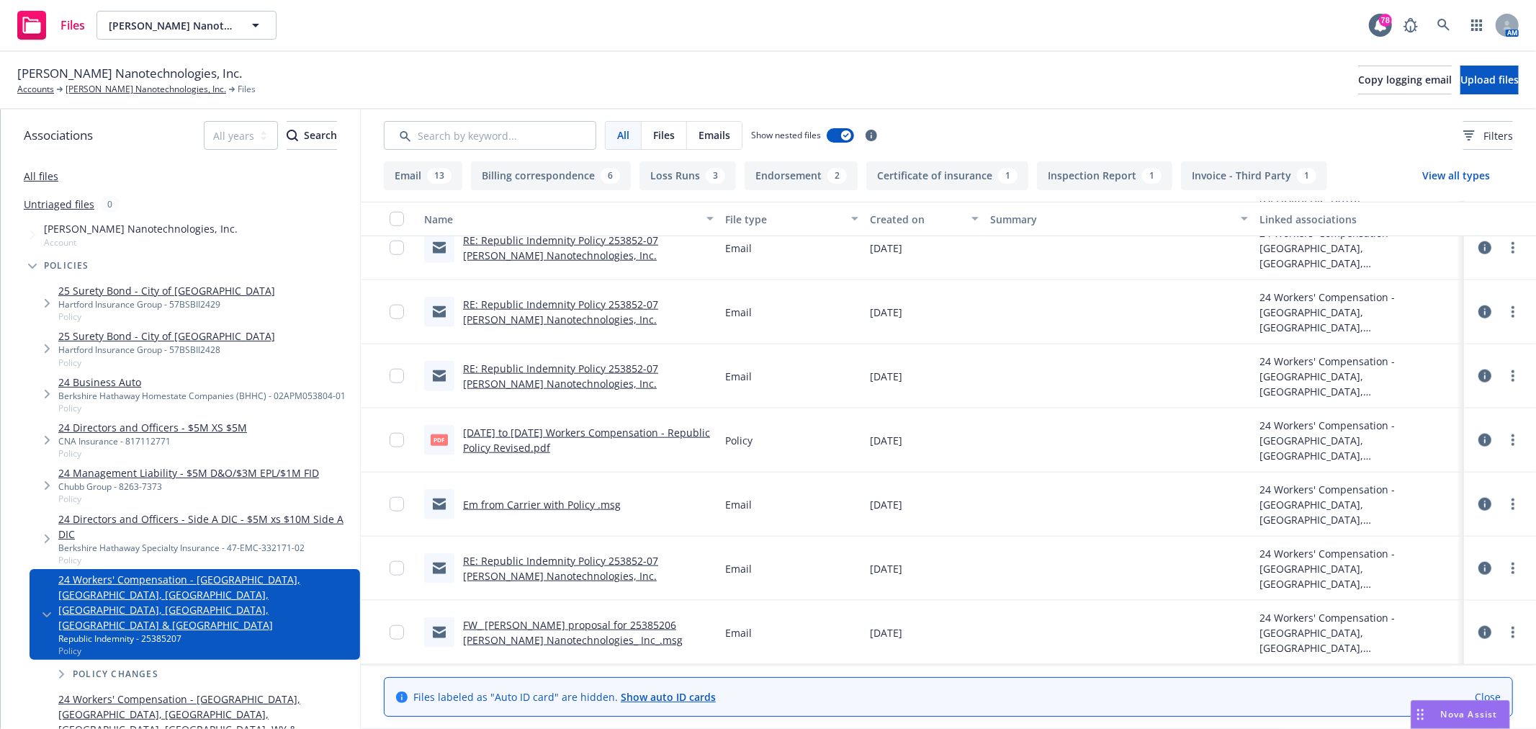
click at [520, 571] on link "RE: Republic Indemnity Policy 253852-07 [PERSON_NAME] Nanotechnologies, Inc." at bounding box center [560, 568] width 195 height 29
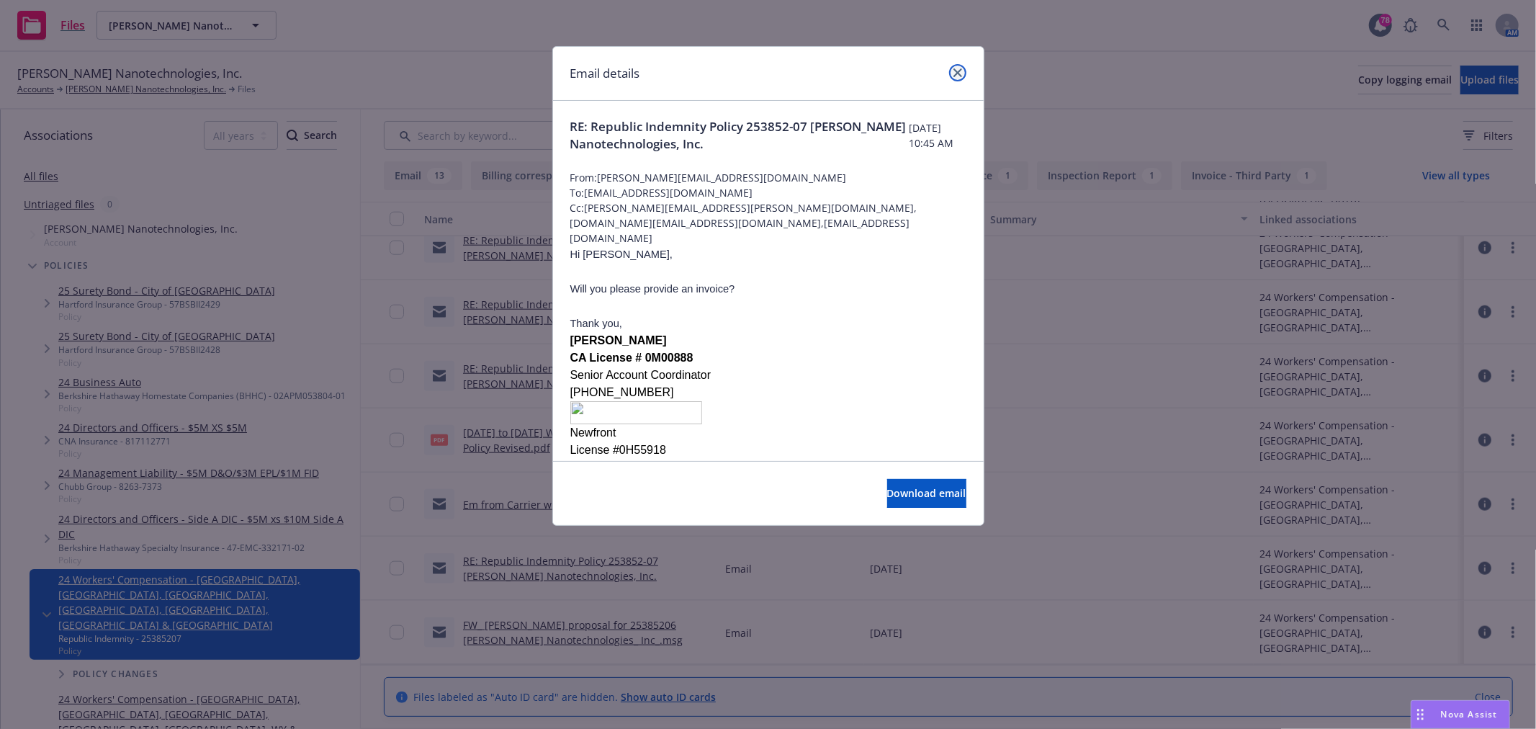
click at [959, 70] on icon "close" at bounding box center [958, 72] width 9 height 9
